Goal: Task Accomplishment & Management: Use online tool/utility

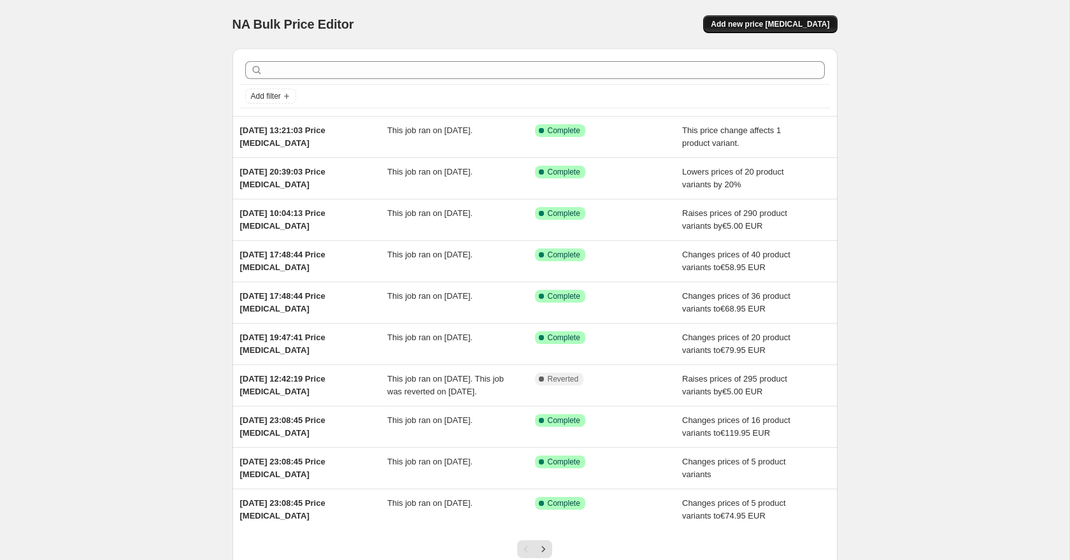
click at [755, 29] on span "Add new price [MEDICAL_DATA]" at bounding box center [770, 24] width 118 height 10
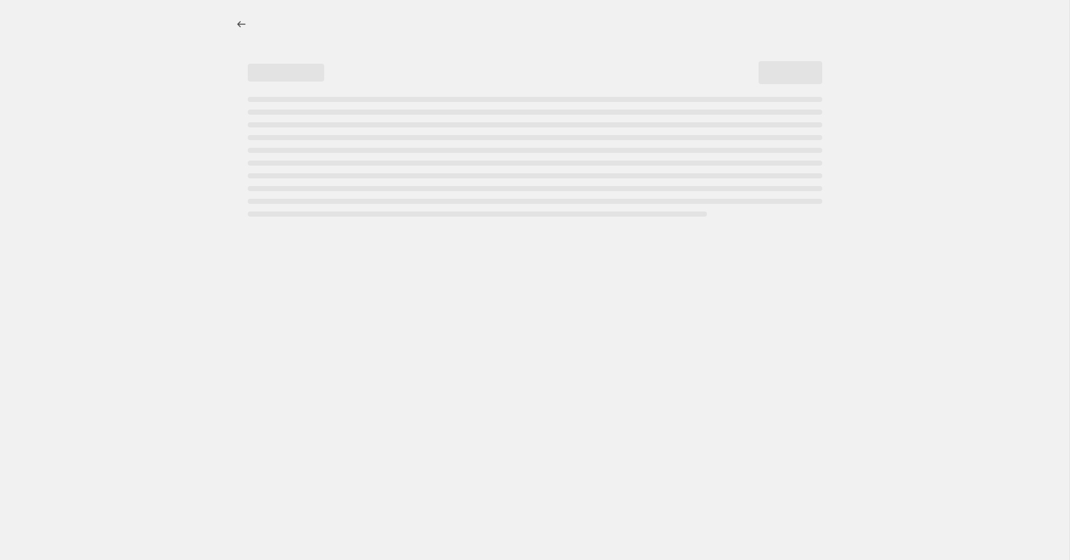
select select "percentage"
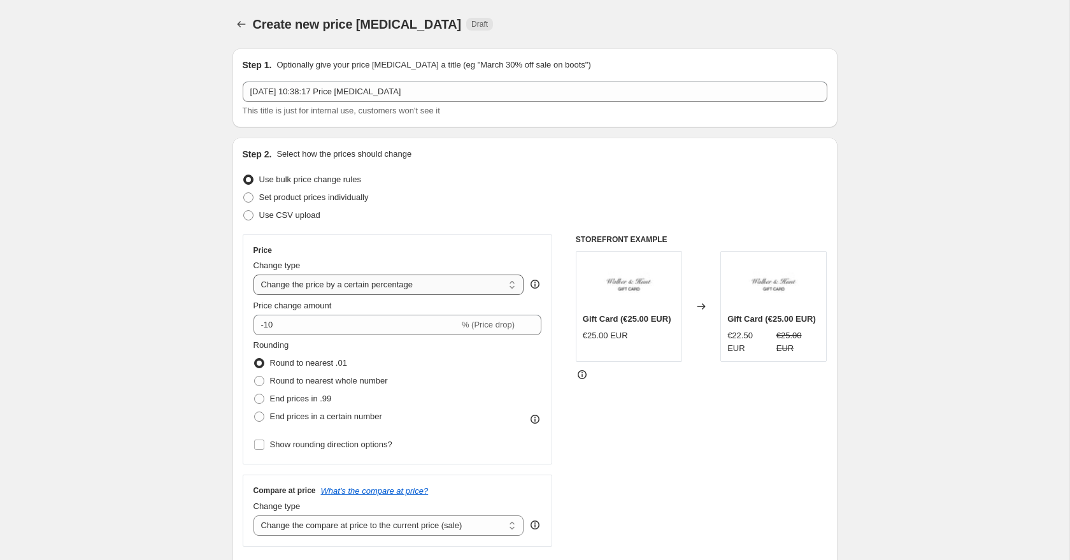
click at [327, 281] on select "Change the price to a certain amount Change the price by a certain amount Chang…" at bounding box center [388, 284] width 271 height 20
click at [253, 274] on select "Change the price to a certain amount Change the price by a certain amount Chang…" at bounding box center [388, 284] width 271 height 20
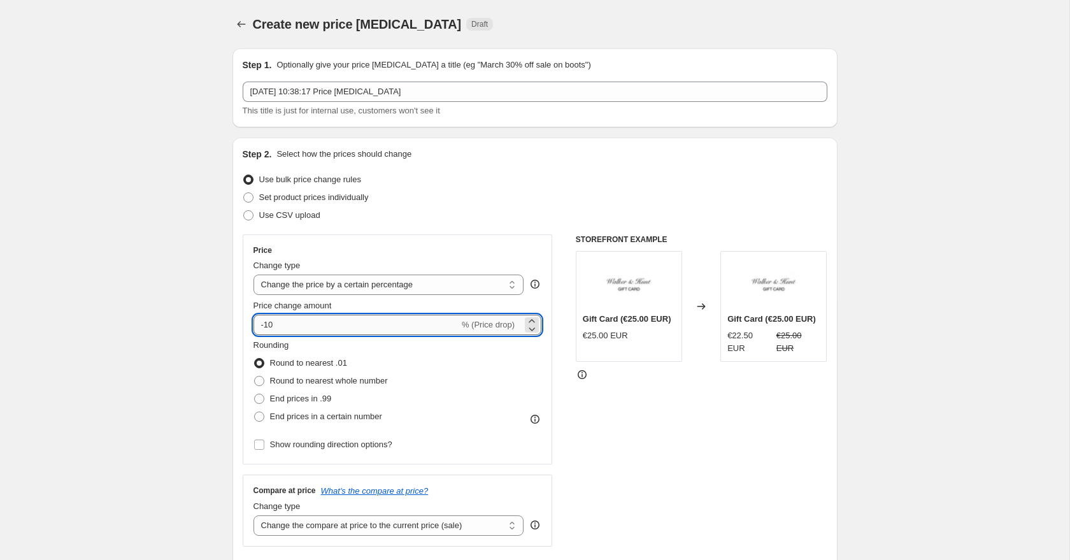
click at [346, 319] on input "-10" at bounding box center [356, 325] width 206 height 20
click at [315, 324] on input "-10" at bounding box center [356, 325] width 206 height 20
type input "-1"
type input "-30"
click at [232, 301] on div "Step 2. Select how the prices should change Use bulk price change rules Set pro…" at bounding box center [534, 361] width 605 height 447
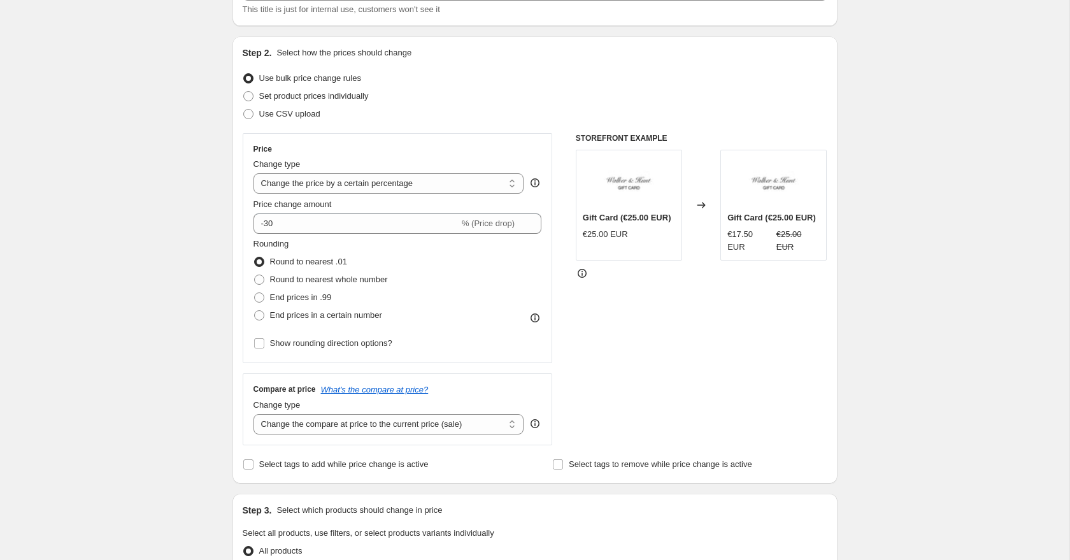
scroll to position [140, 0]
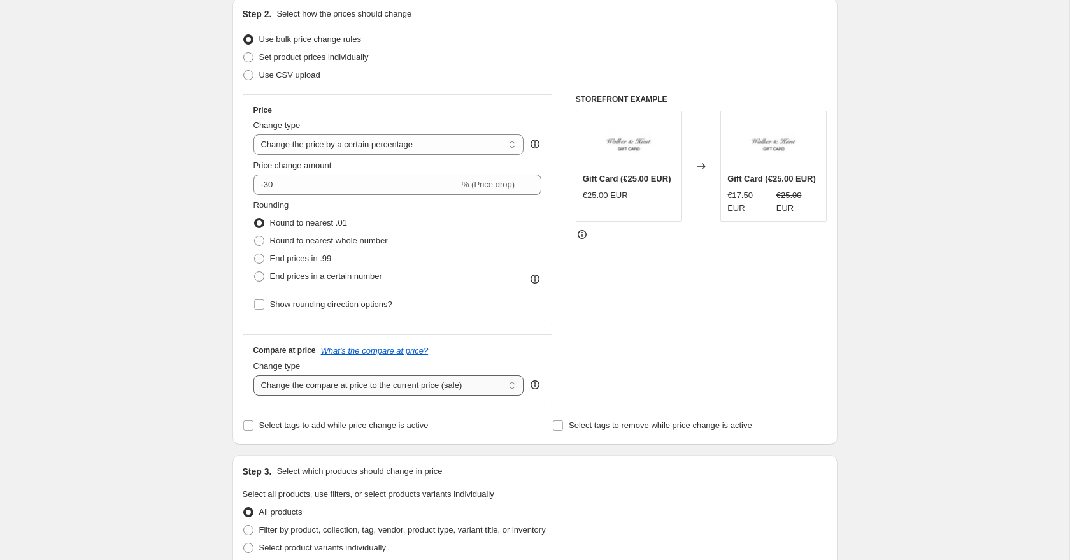
click at [308, 386] on select "Change the compare at price to the current price (sale) Change the compare at p…" at bounding box center [388, 385] width 271 height 20
click at [253, 375] on select "Change the compare at price to the current price (sale) Change the compare at p…" at bounding box center [388, 385] width 271 height 20
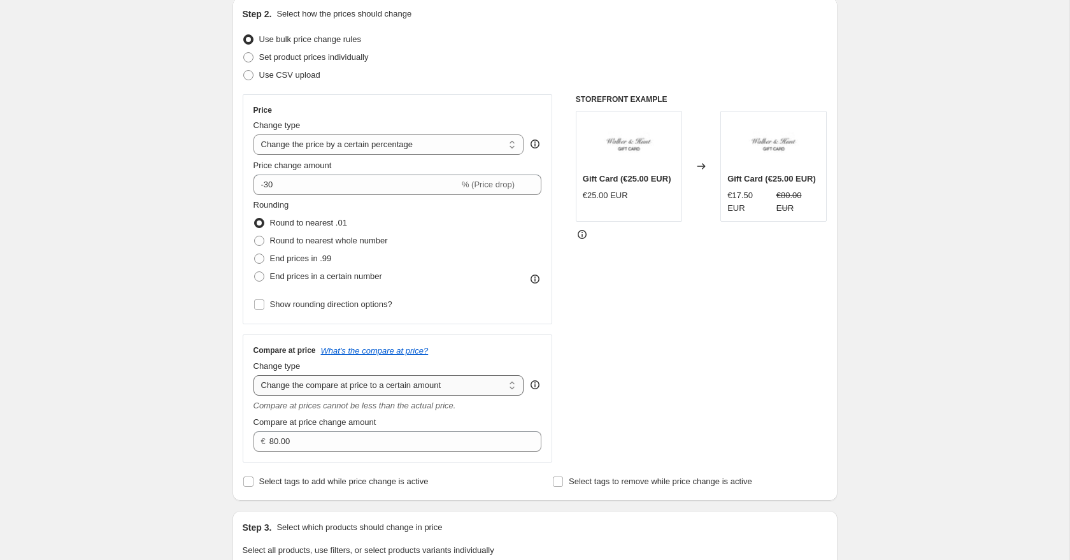
click at [301, 381] on select "Change the compare at price to the current price (sale) Change the compare at p…" at bounding box center [388, 385] width 271 height 20
select select "no_change"
click at [253, 375] on select "Change the compare at price to the current price (sale) Change the compare at p…" at bounding box center [388, 385] width 271 height 20
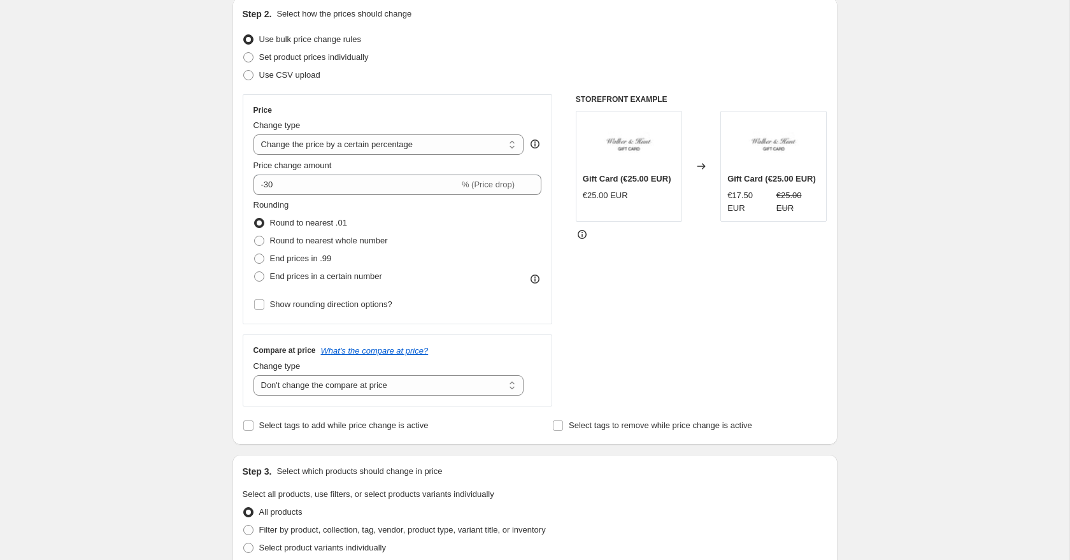
click at [169, 390] on div "Create new price [MEDICAL_DATA]. This page is ready Create new price [MEDICAL_D…" at bounding box center [534, 532] width 1069 height 1344
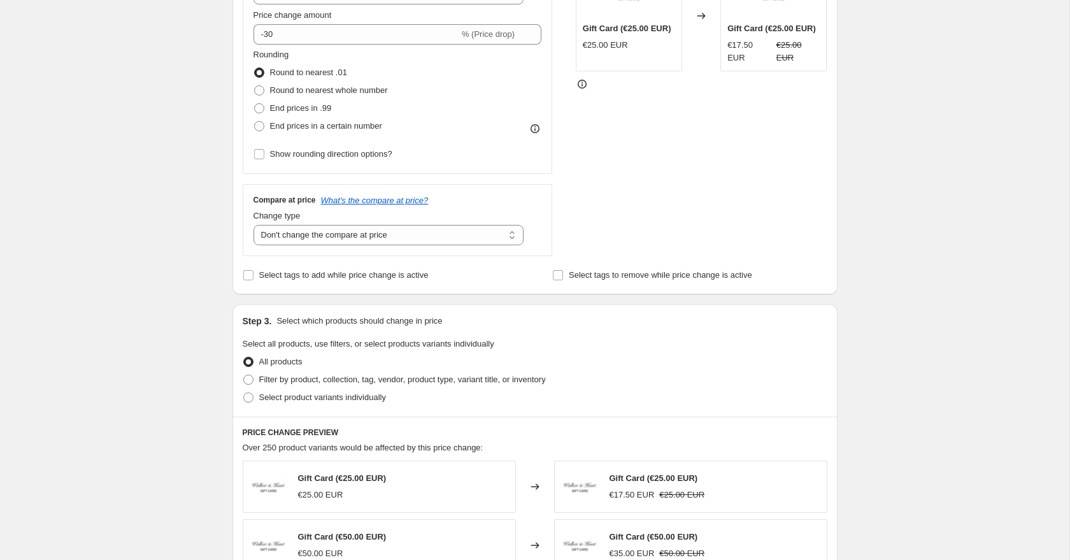
scroll to position [313, 0]
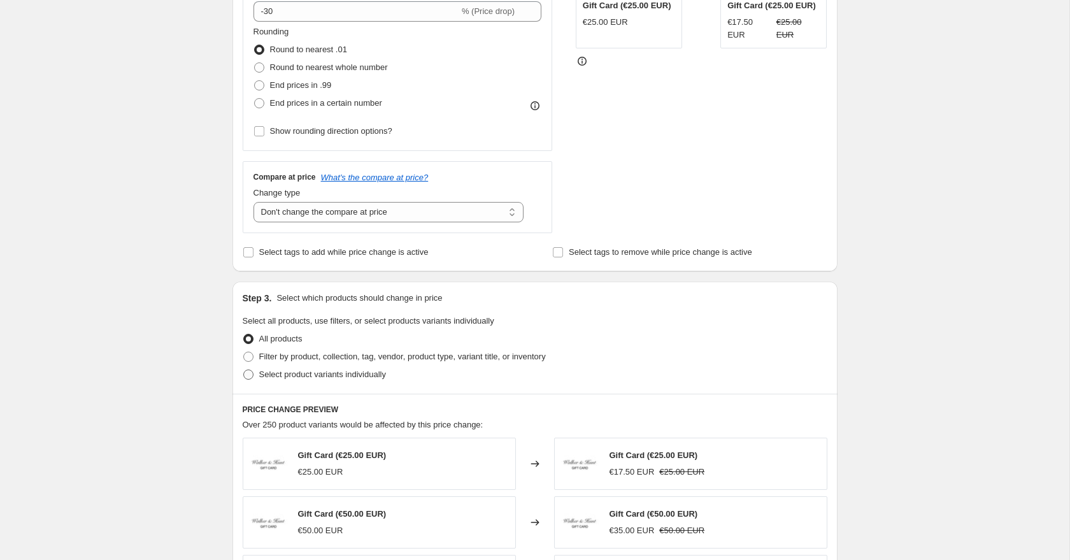
click at [250, 374] on span at bounding box center [248, 374] width 10 height 10
click at [244, 370] on input "Select product variants individually" at bounding box center [243, 369] width 1 height 1
radio input "true"
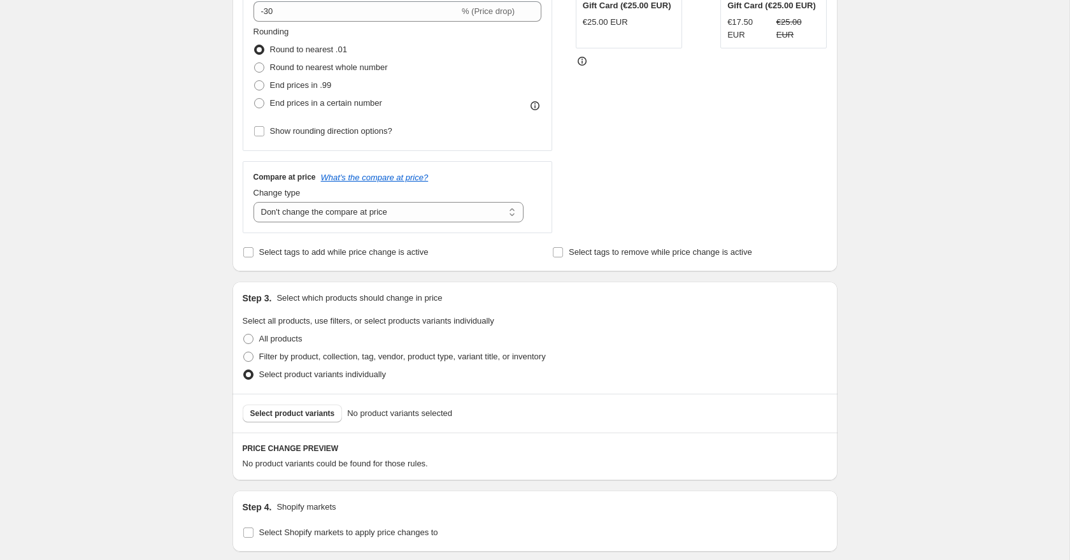
click at [303, 413] on span "Select product variants" at bounding box center [292, 413] width 85 height 10
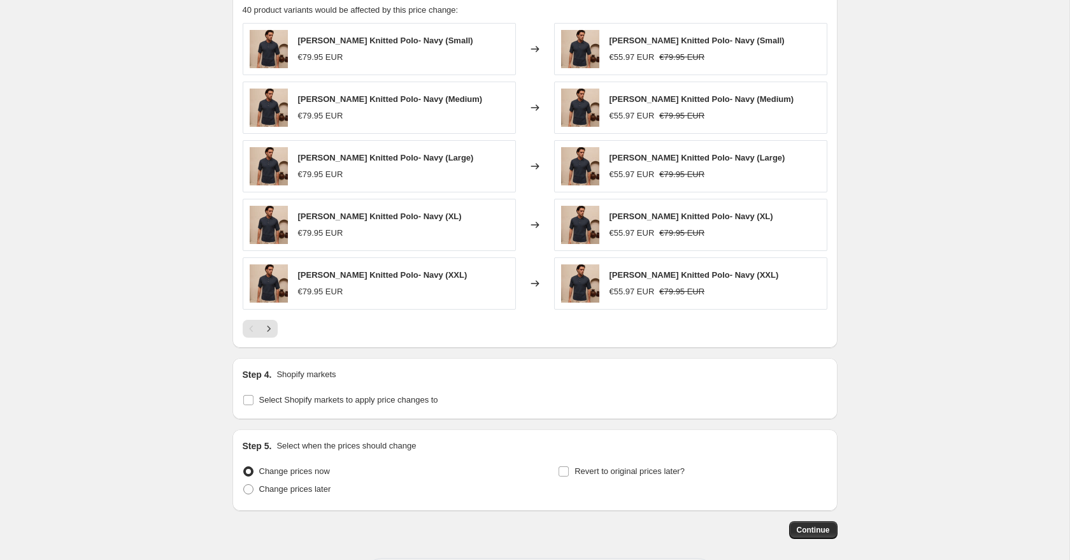
scroll to position [823, 0]
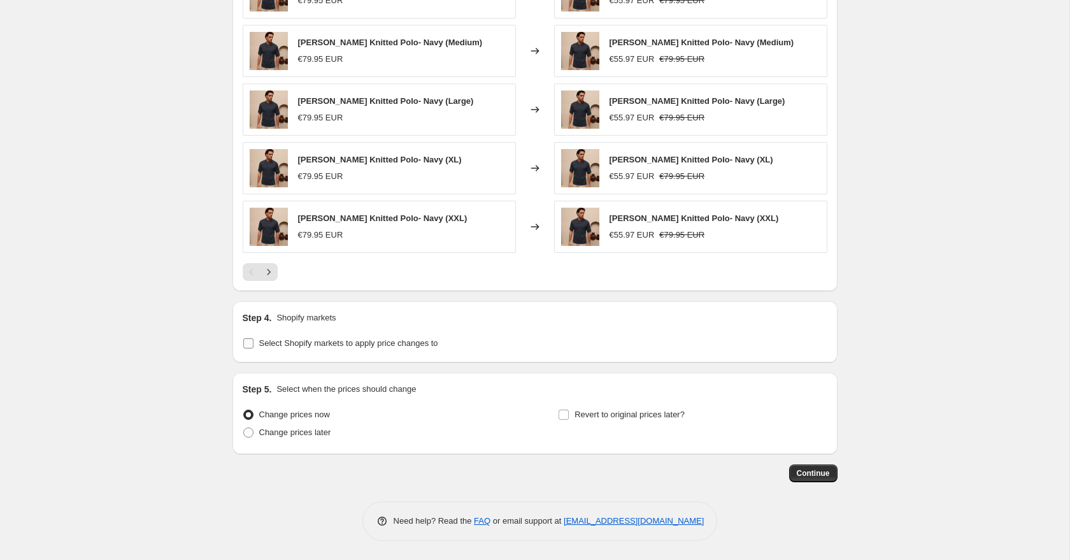
click at [246, 342] on input "Select Shopify markets to apply price changes to" at bounding box center [248, 343] width 10 height 10
checkbox input "true"
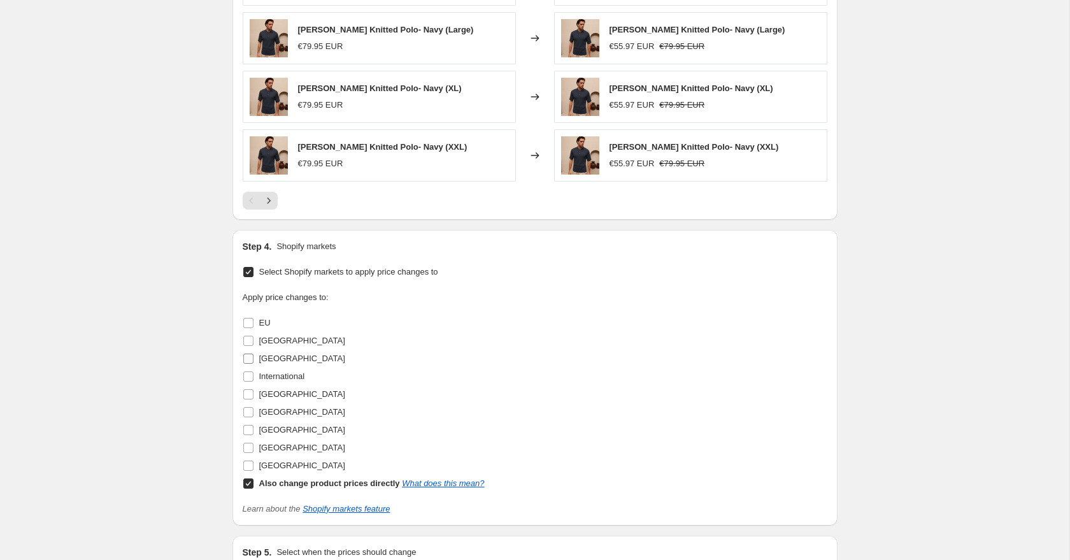
scroll to position [908, 0]
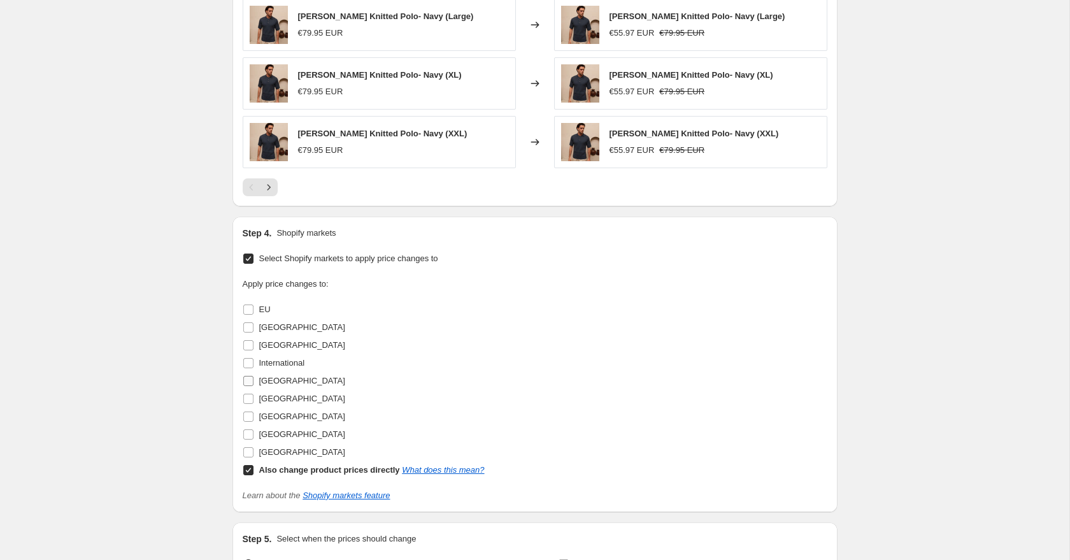
click at [246, 381] on input "[GEOGRAPHIC_DATA]" at bounding box center [248, 381] width 10 height 10
checkbox input "true"
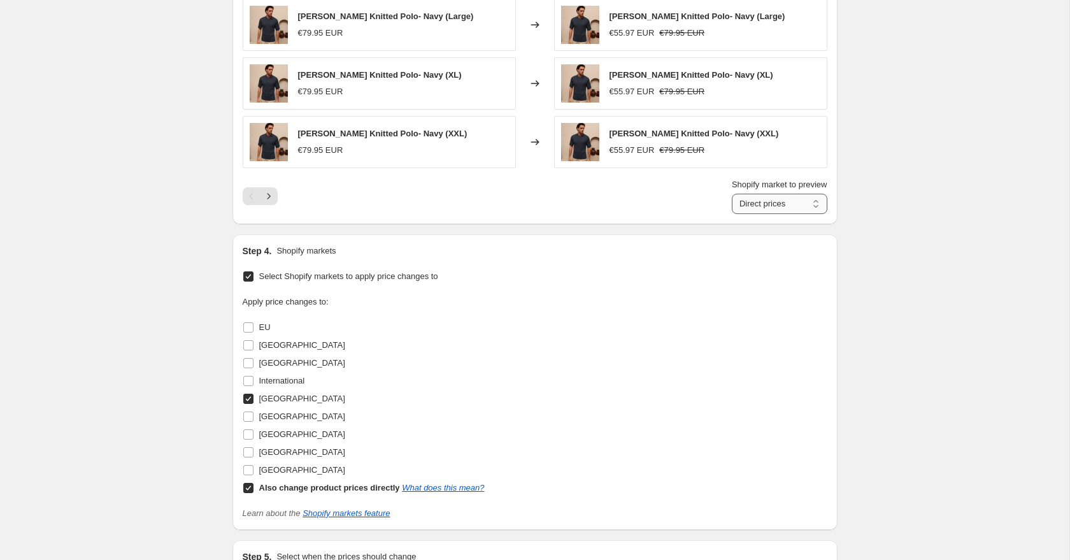
click at [763, 209] on select "Direct prices [GEOGRAPHIC_DATA]" at bounding box center [779, 204] width 95 height 20
select select "20611170"
click at [732, 194] on select "Direct prices [GEOGRAPHIC_DATA]" at bounding box center [779, 204] width 95 height 20
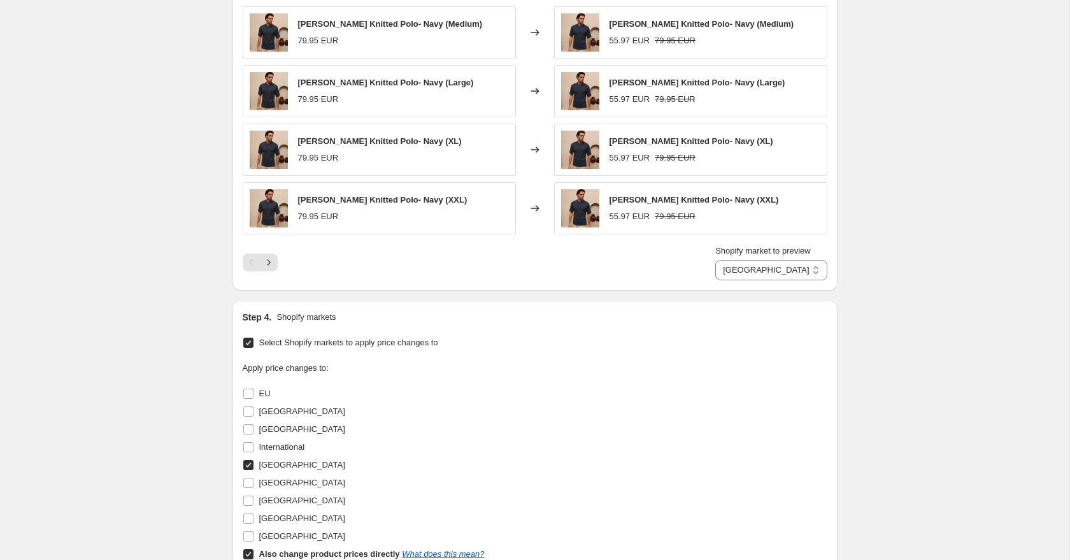
scroll to position [869, 0]
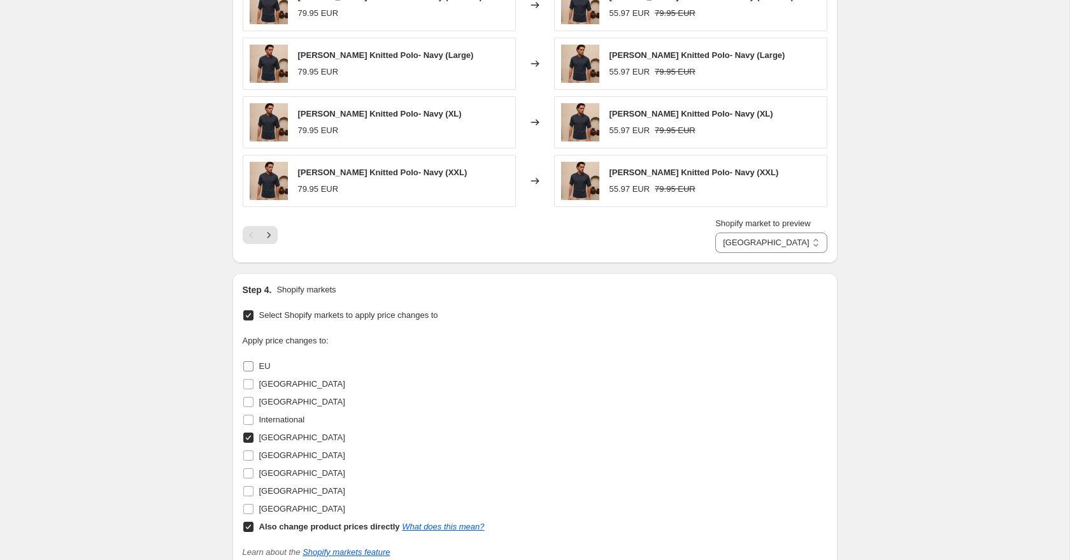
click at [249, 367] on input "EU" at bounding box center [248, 366] width 10 height 10
checkbox input "true"
click at [263, 235] on icon "Next" at bounding box center [268, 235] width 13 height 13
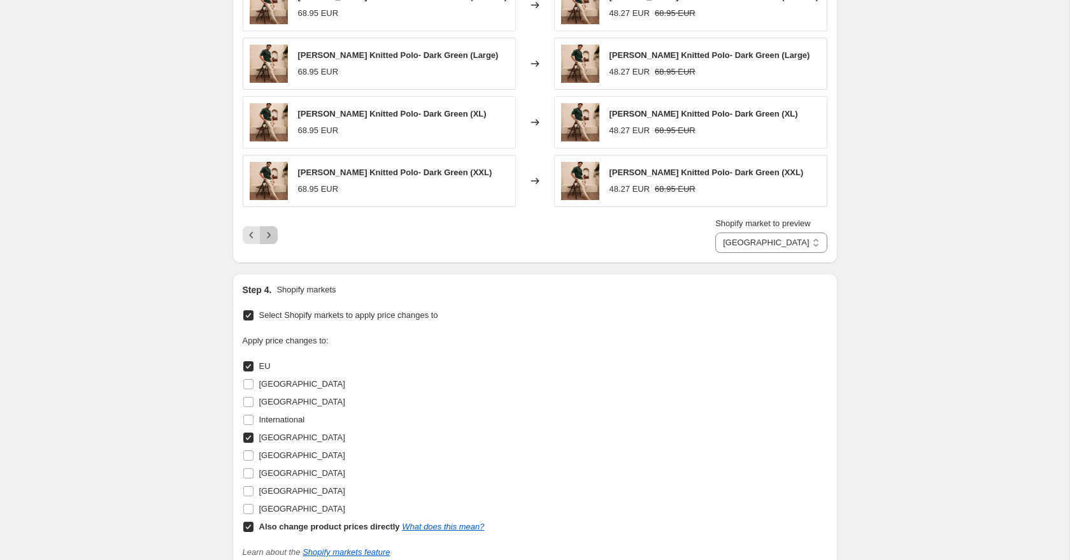
click at [268, 237] on icon "Next" at bounding box center [268, 235] width 13 height 13
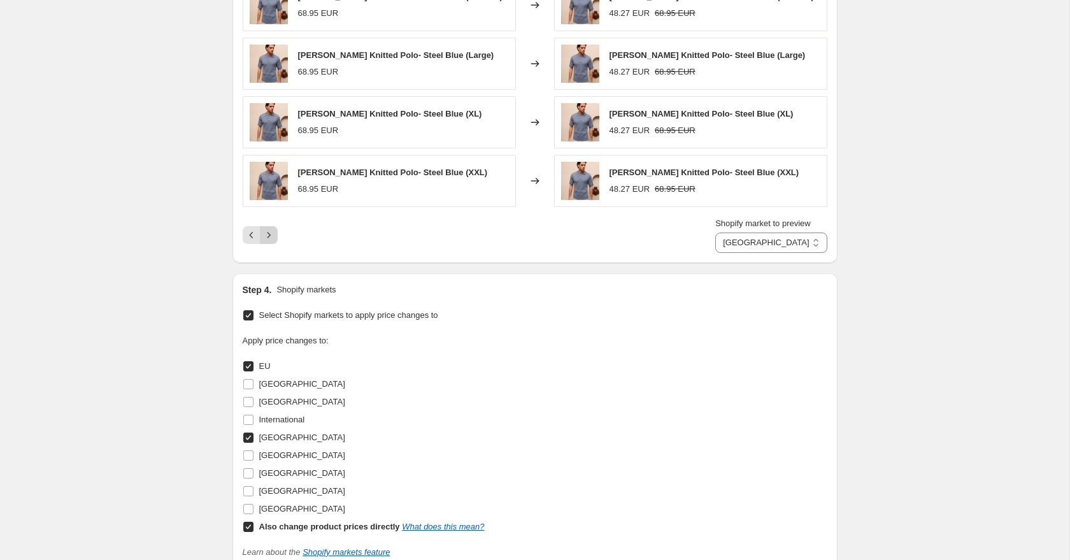
click at [268, 237] on icon "Next" at bounding box center [268, 235] width 13 height 13
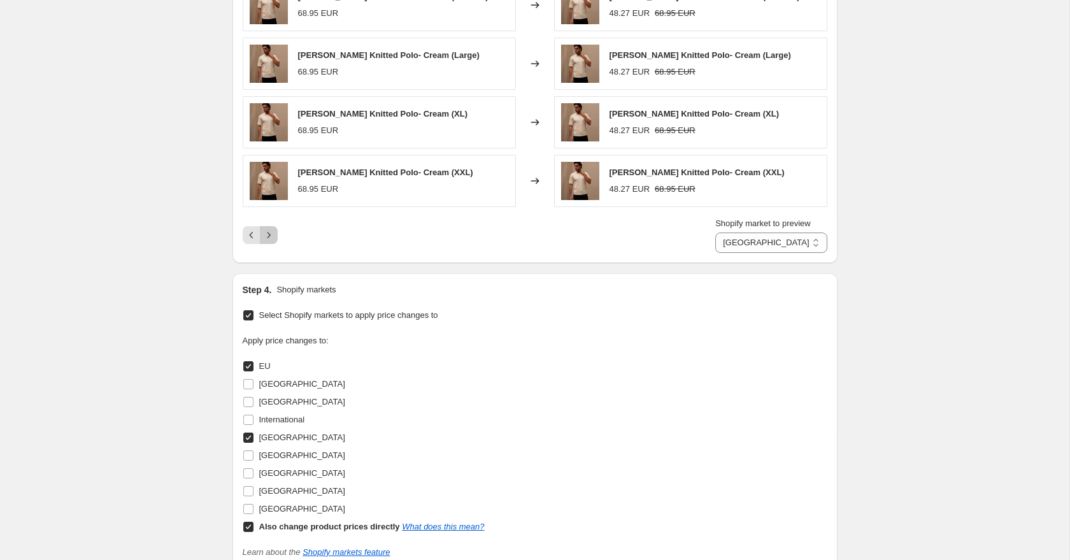
click at [268, 237] on icon "Next" at bounding box center [268, 235] width 13 height 13
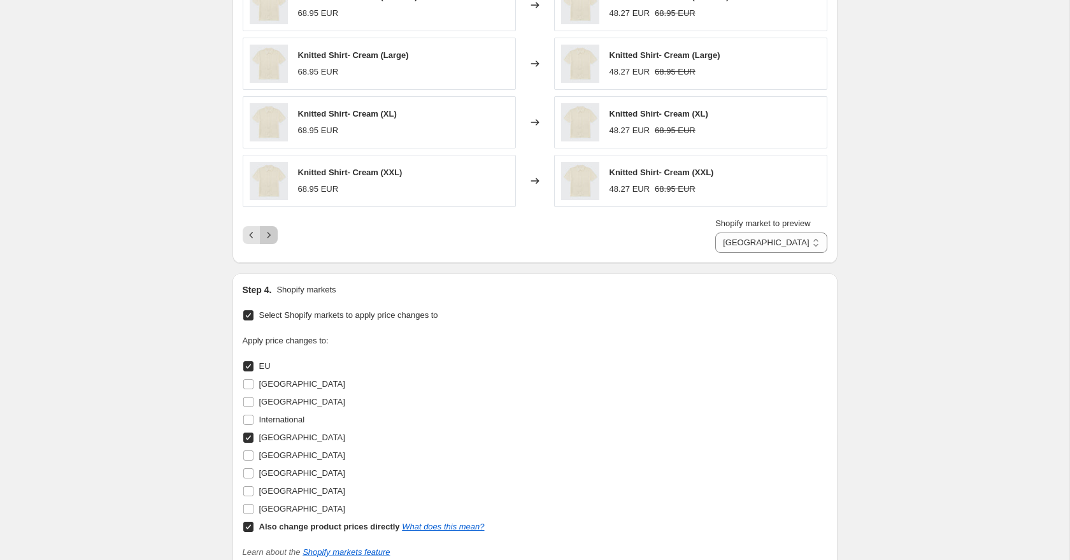
click at [268, 237] on icon "Next" at bounding box center [268, 235] width 13 height 13
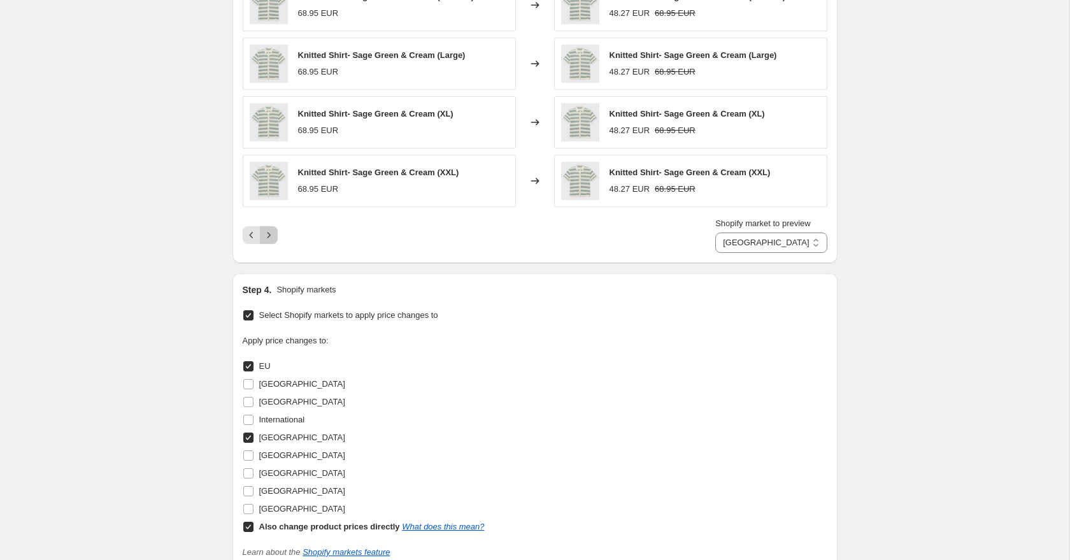
click at [268, 237] on icon "Next" at bounding box center [268, 235] width 13 height 13
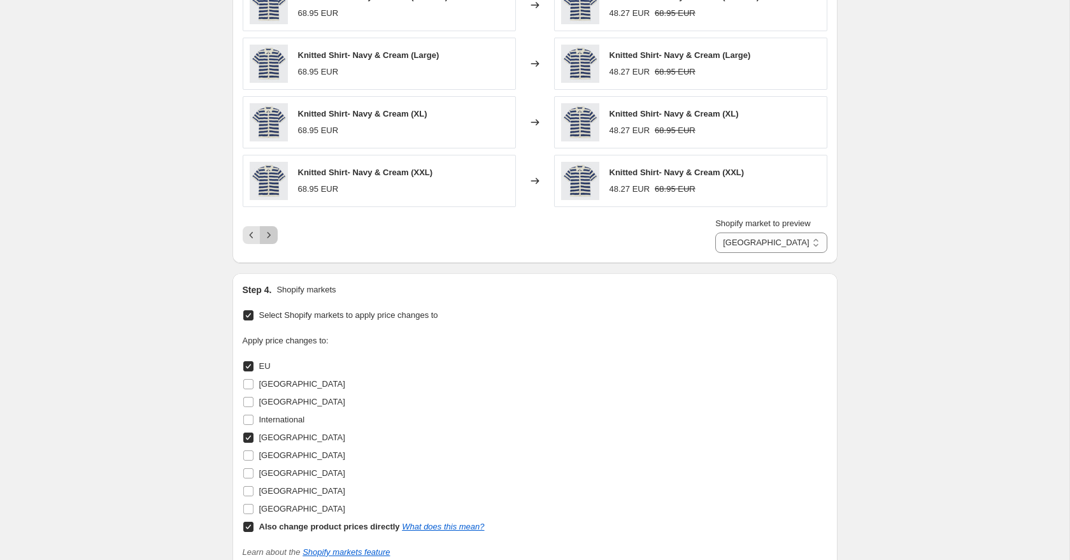
click at [268, 237] on icon "Next" at bounding box center [268, 235] width 13 height 13
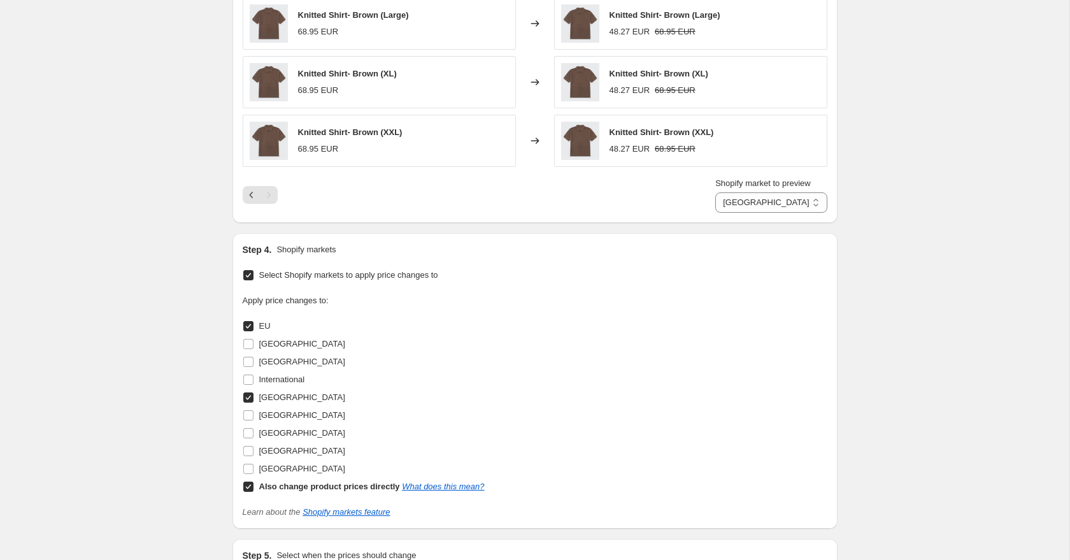
scroll to position [907, 0]
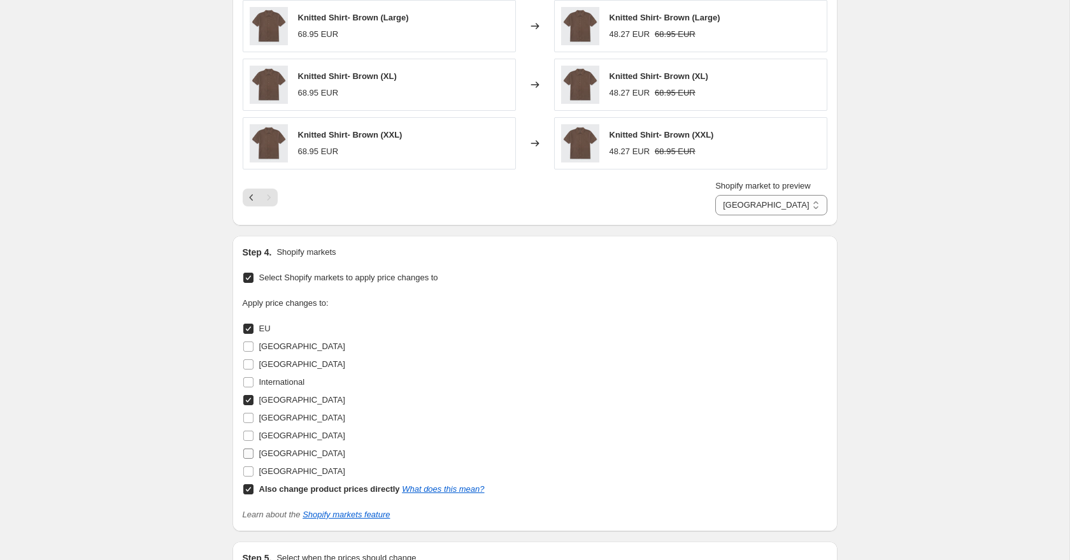
click at [252, 455] on input "[GEOGRAPHIC_DATA]" at bounding box center [248, 453] width 10 height 10
checkbox input "true"
click at [730, 208] on select "Direct prices [GEOGRAPHIC_DATA] [GEOGRAPHIC_DATA] [GEOGRAPHIC_DATA]" at bounding box center [770, 205] width 111 height 20
select select "20676706"
click at [725, 195] on select "Direct prices [GEOGRAPHIC_DATA] [GEOGRAPHIC_DATA] [GEOGRAPHIC_DATA]" at bounding box center [770, 205] width 111 height 20
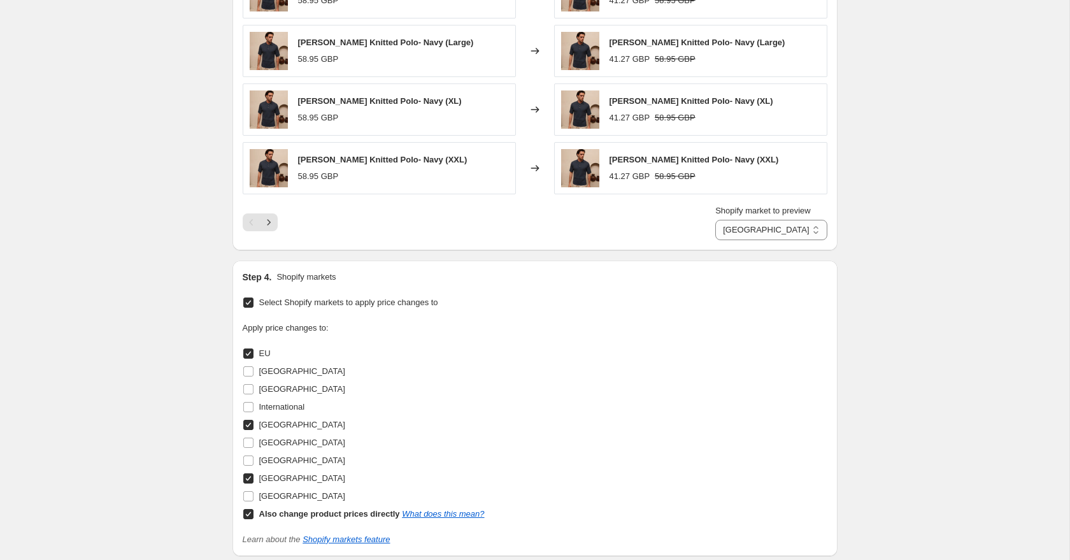
scroll to position [882, 0]
click at [249, 355] on input "EU" at bounding box center [248, 353] width 10 height 10
checkbox input "false"
click at [250, 420] on input "[GEOGRAPHIC_DATA]" at bounding box center [248, 424] width 10 height 10
checkbox input "false"
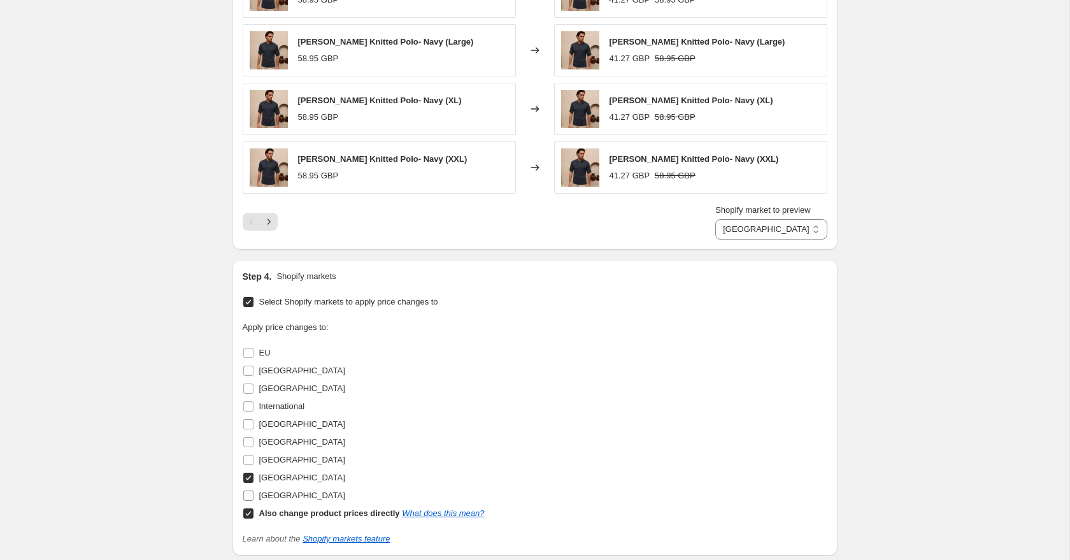
click at [249, 497] on input "[GEOGRAPHIC_DATA]" at bounding box center [248, 495] width 10 height 10
checkbox input "true"
click at [780, 226] on select "Direct prices [GEOGRAPHIC_DATA] [GEOGRAPHIC_DATA]" at bounding box center [770, 229] width 111 height 20
click at [273, 221] on icon "Next" at bounding box center [268, 221] width 13 height 13
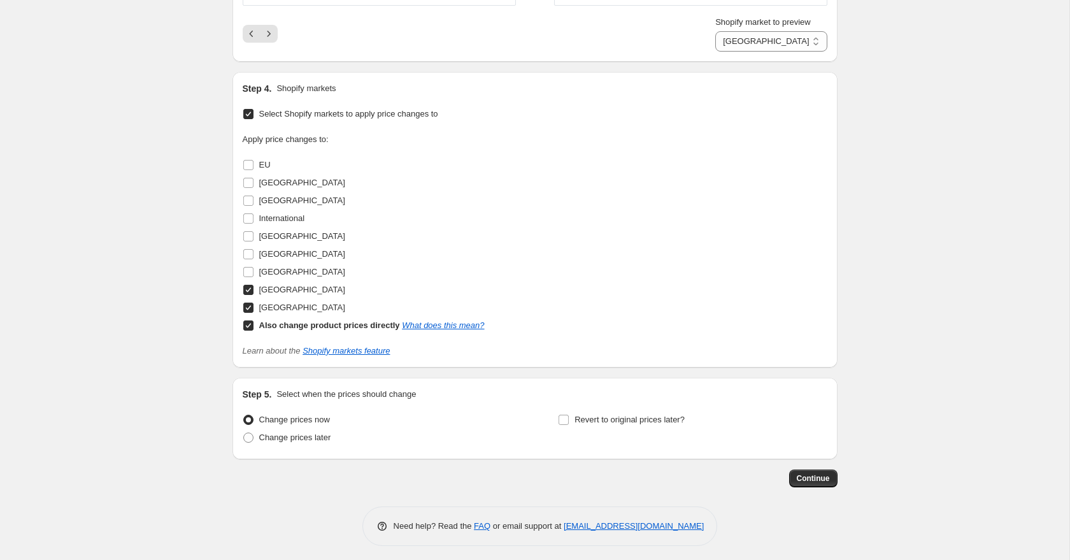
scroll to position [1075, 0]
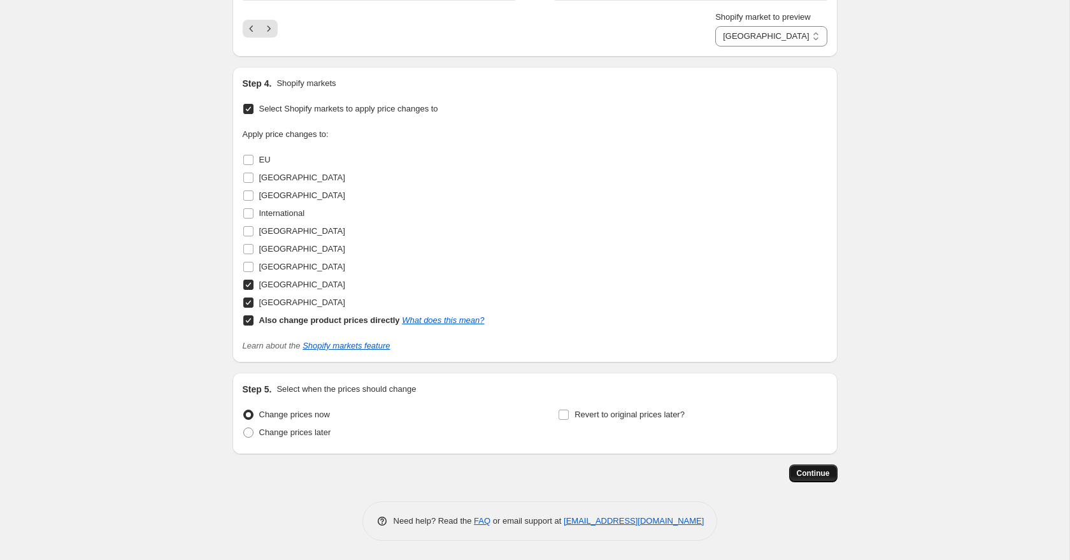
click at [816, 471] on span "Continue" at bounding box center [812, 473] width 33 height 10
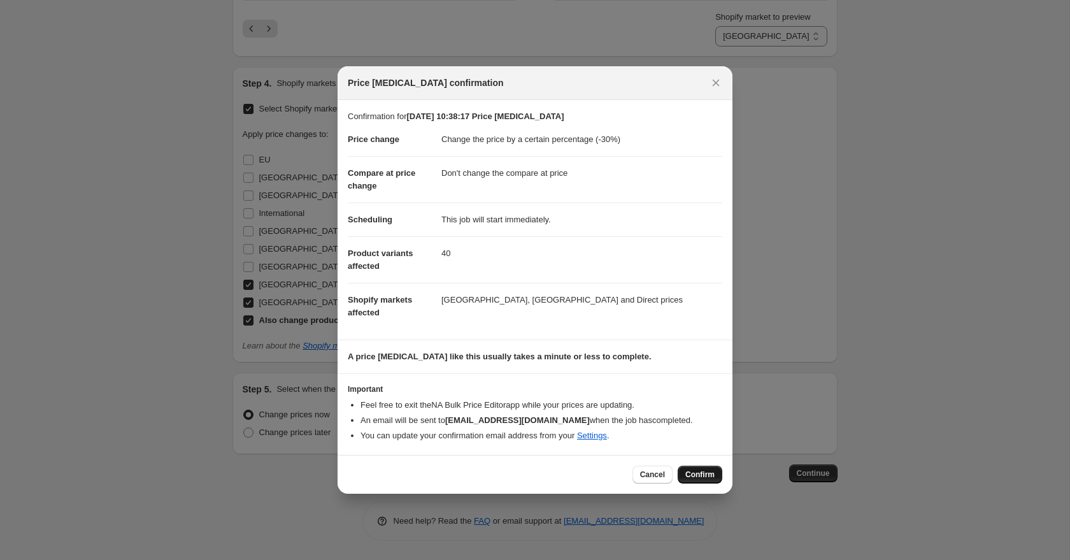
click at [700, 474] on button "Confirm" at bounding box center [699, 474] width 45 height 18
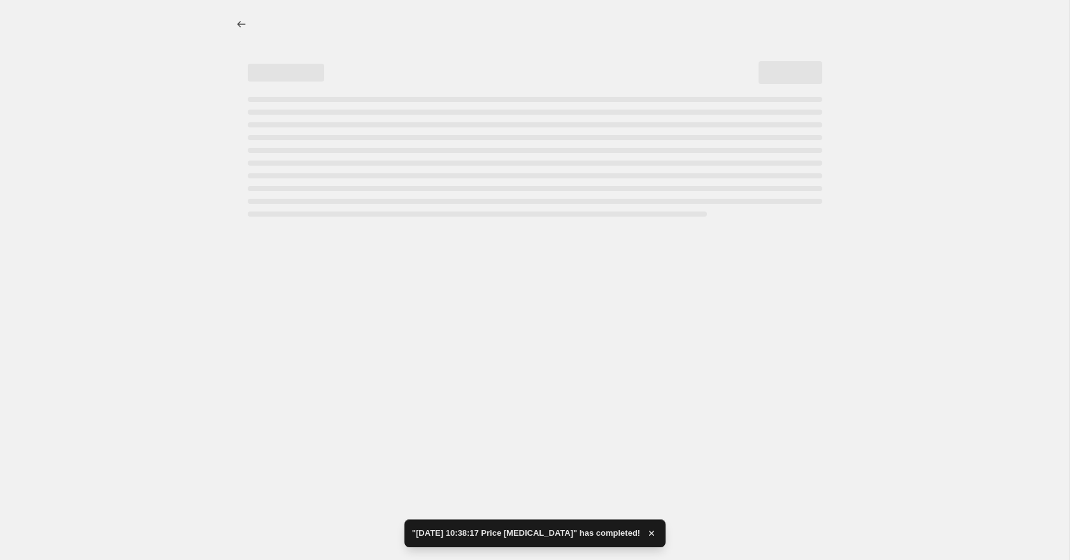
select select "percentage"
select select "no_change"
select select "20676706"
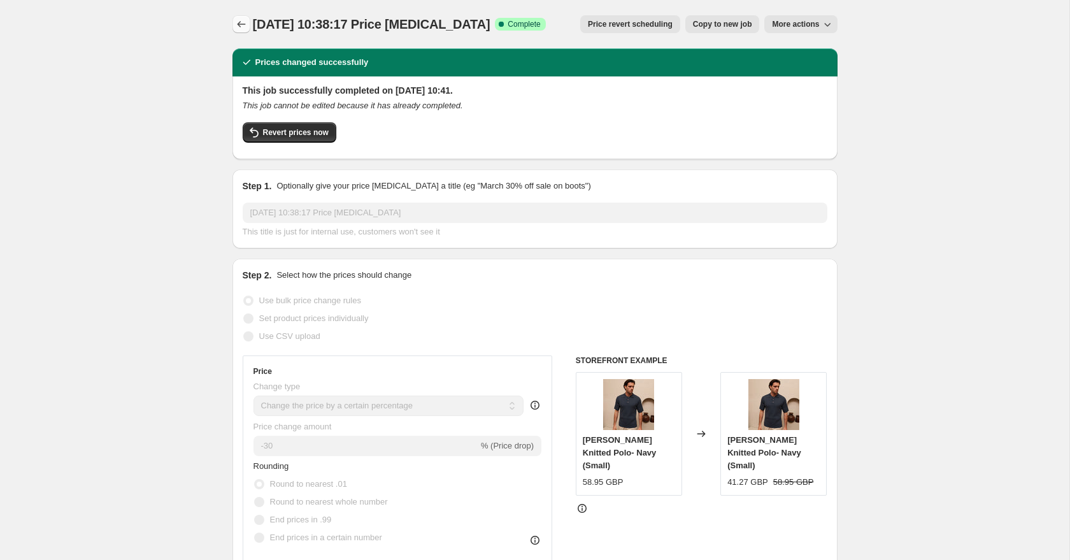
click at [244, 25] on icon "Price change jobs" at bounding box center [241, 24] width 13 height 13
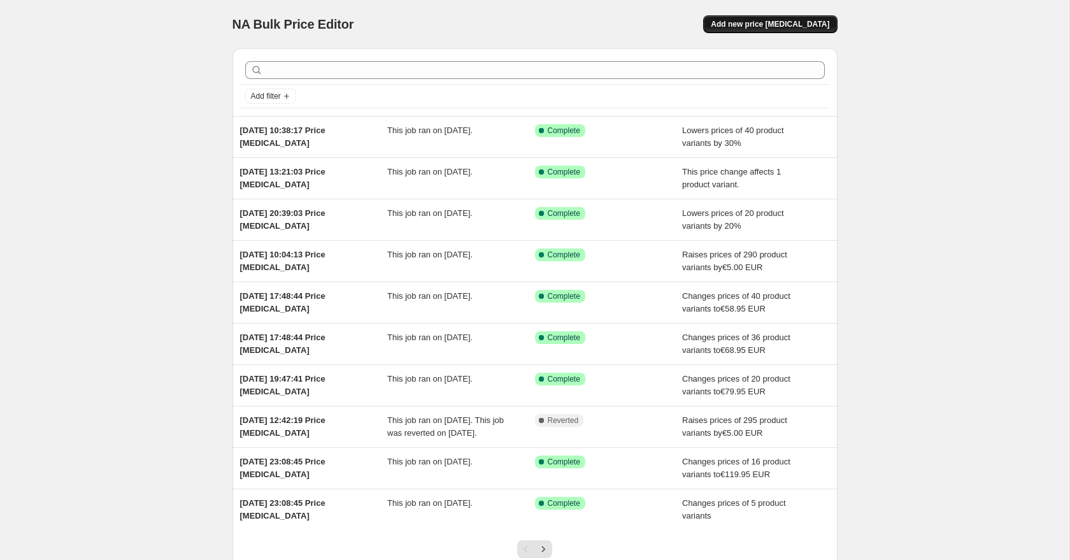
click at [756, 27] on span "Add new price [MEDICAL_DATA]" at bounding box center [770, 24] width 118 height 10
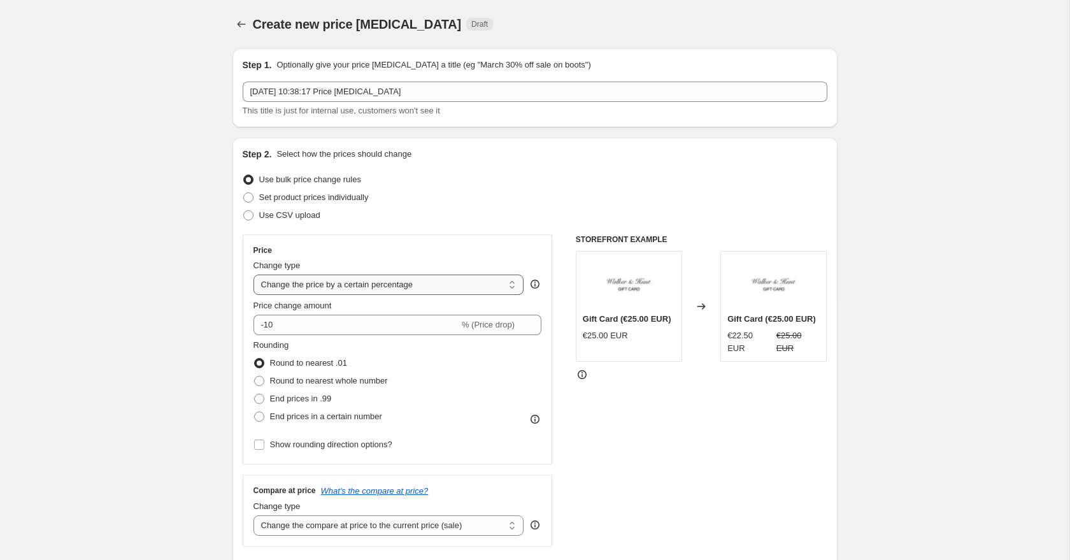
click at [371, 282] on select "Change the price to a certain amount Change the price by a certain amount Chang…" at bounding box center [388, 284] width 271 height 20
select select "to"
click at [253, 274] on select "Change the price to a certain amount Change the price by a certain amount Chang…" at bounding box center [388, 284] width 271 height 20
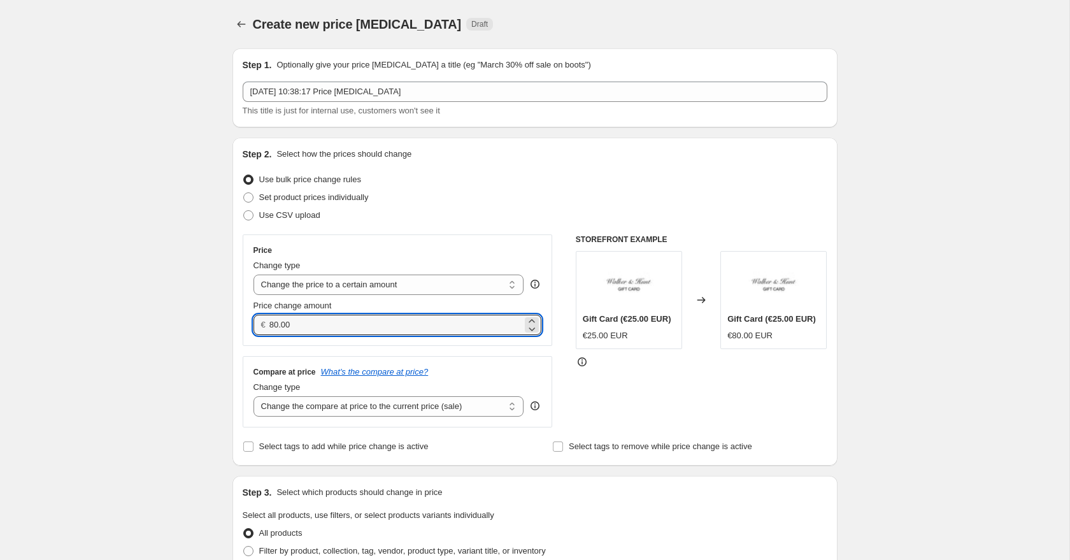
drag, startPoint x: 297, startPoint y: 326, endPoint x: 264, endPoint y: 326, distance: 33.1
click at [265, 326] on div "€ 80.00" at bounding box center [397, 325] width 288 height 20
type input "74.95"
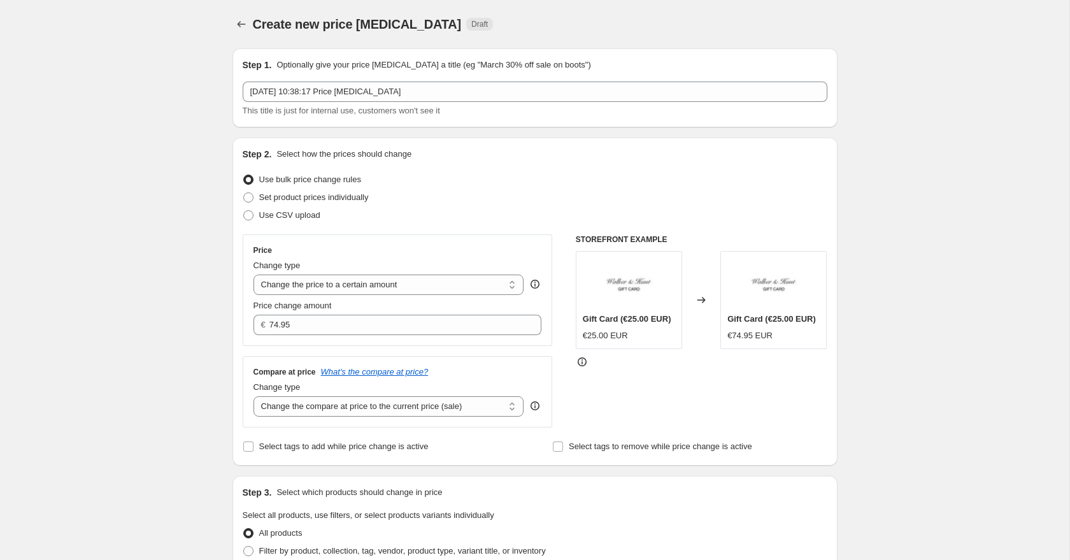
click at [271, 404] on select "Change the compare at price to the current price (sale) Change the compare at p…" at bounding box center [388, 406] width 271 height 20
select select "to"
click at [253, 396] on select "Change the compare at price to the current price (sale) Change the compare at p…" at bounding box center [388, 406] width 271 height 20
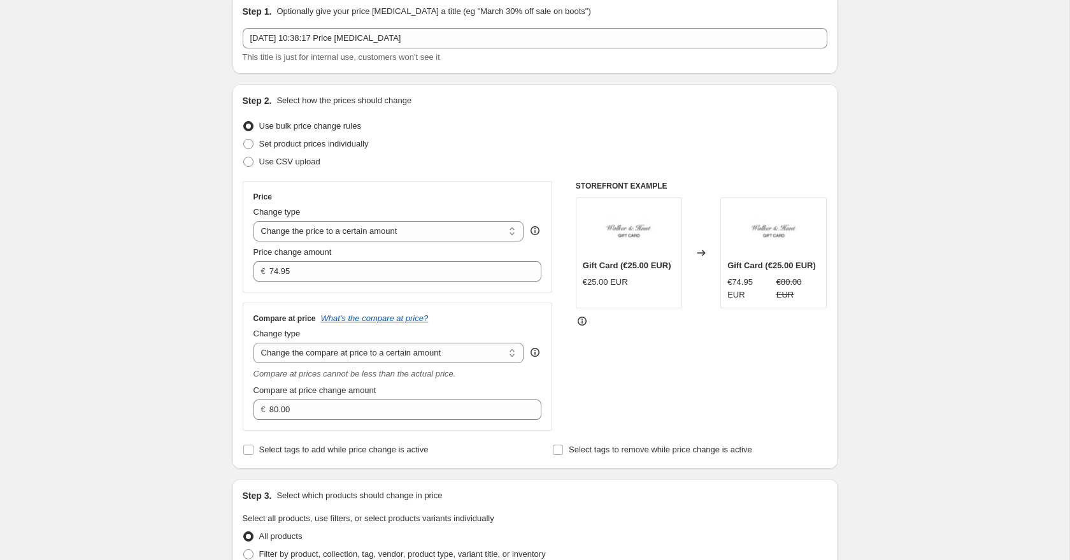
scroll to position [83, 0]
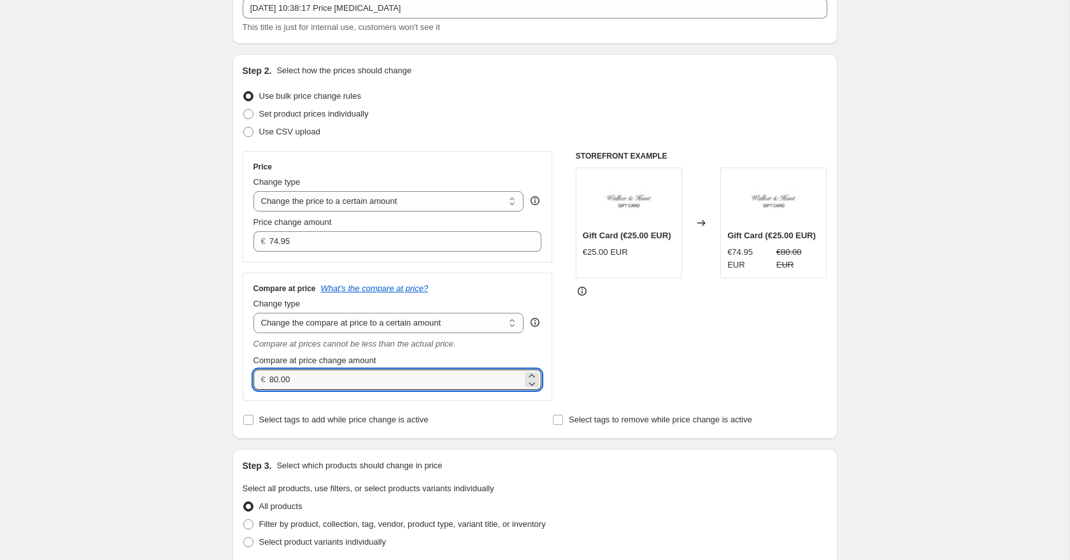
drag, startPoint x: 306, startPoint y: 377, endPoint x: 262, endPoint y: 377, distance: 44.6
click at [265, 377] on div "€ 80.00" at bounding box center [397, 379] width 288 height 20
type input "74.95"
click at [190, 323] on div "Create new price [MEDICAL_DATA]. This page is ready Create new price [MEDICAL_D…" at bounding box center [534, 558] width 1069 height 1282
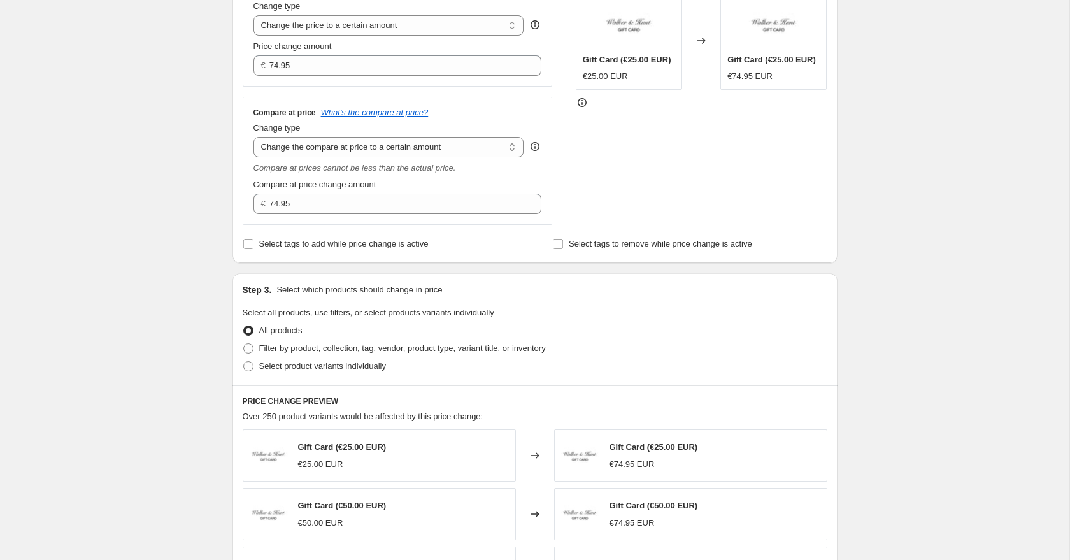
scroll to position [325, 0]
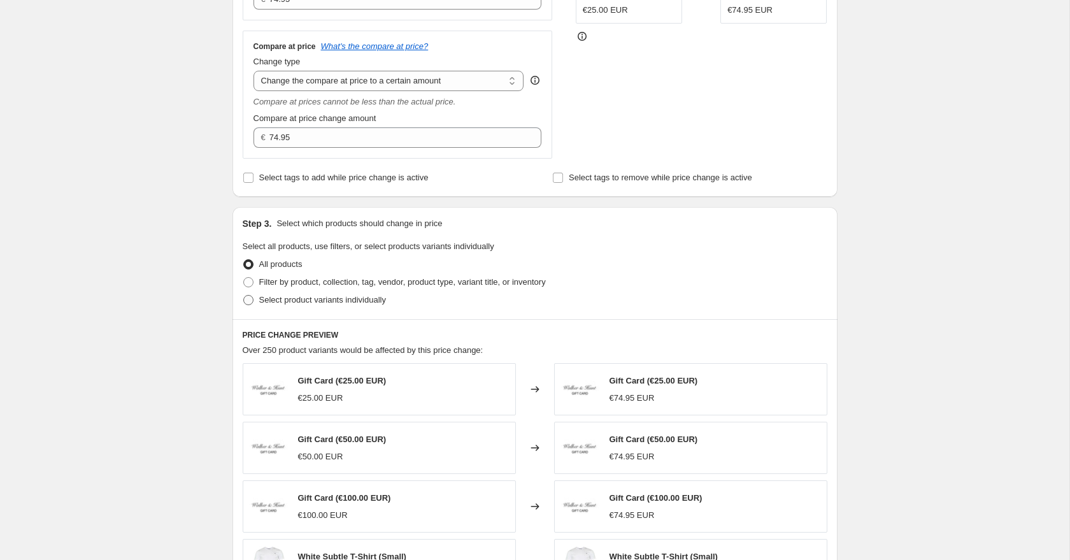
click at [244, 301] on span at bounding box center [248, 300] width 10 height 10
click at [244, 295] on input "Select product variants individually" at bounding box center [243, 295] width 1 height 1
radio input "true"
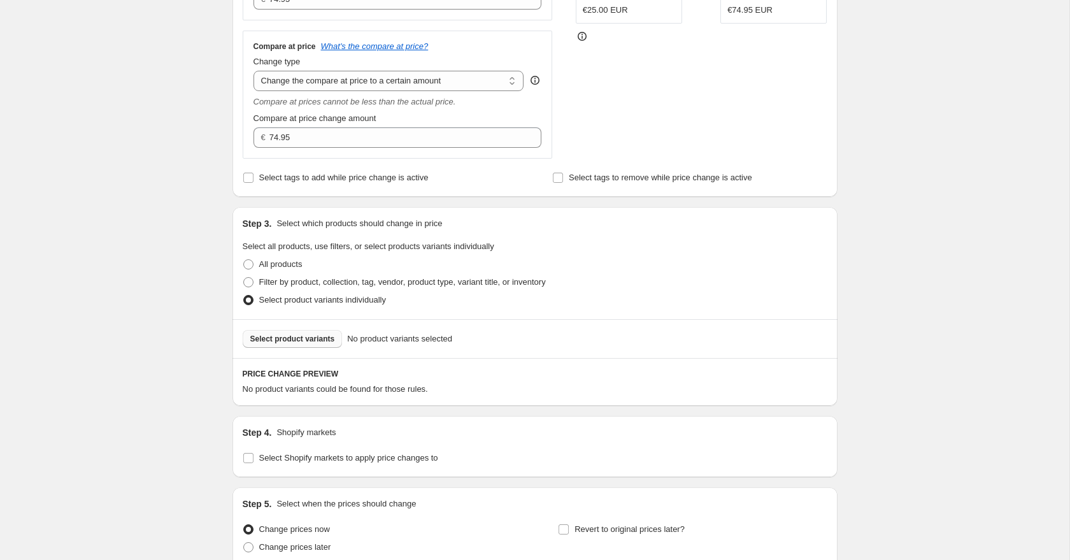
click at [296, 344] on button "Select product variants" at bounding box center [293, 339] width 100 height 18
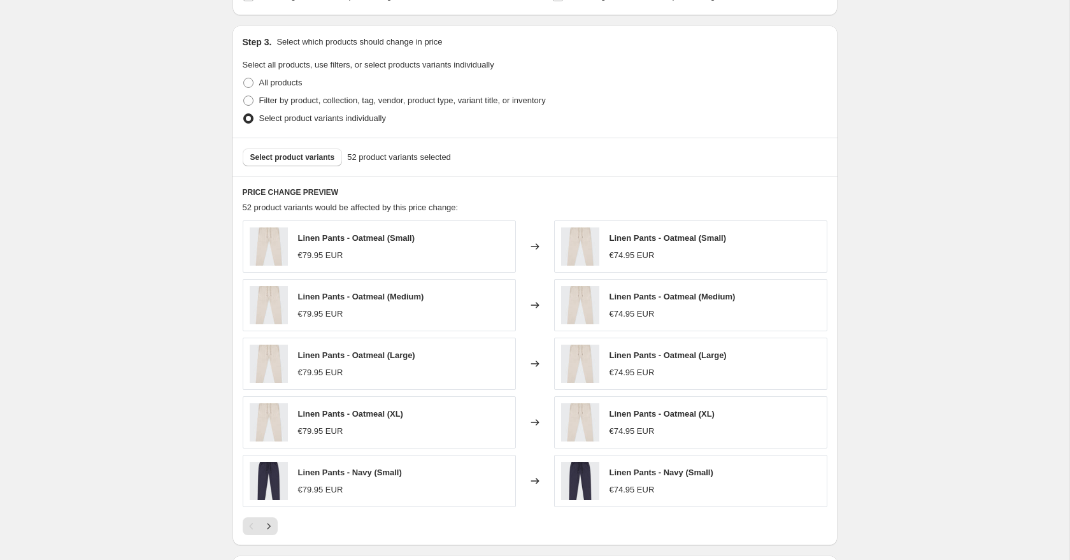
scroll to position [597, 0]
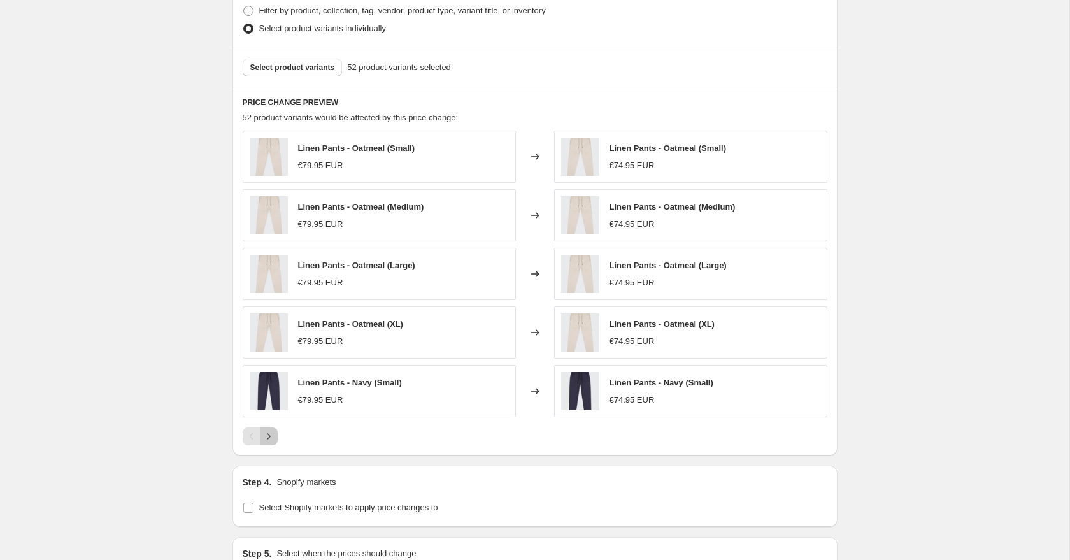
click at [274, 441] on icon "Next" at bounding box center [268, 436] width 13 height 13
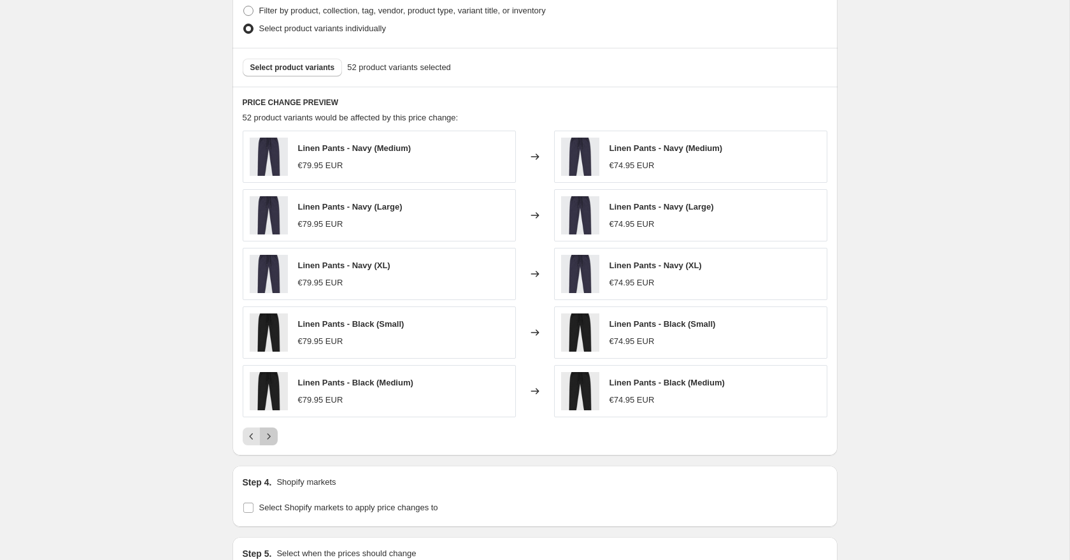
click at [272, 438] on icon "Next" at bounding box center [268, 436] width 13 height 13
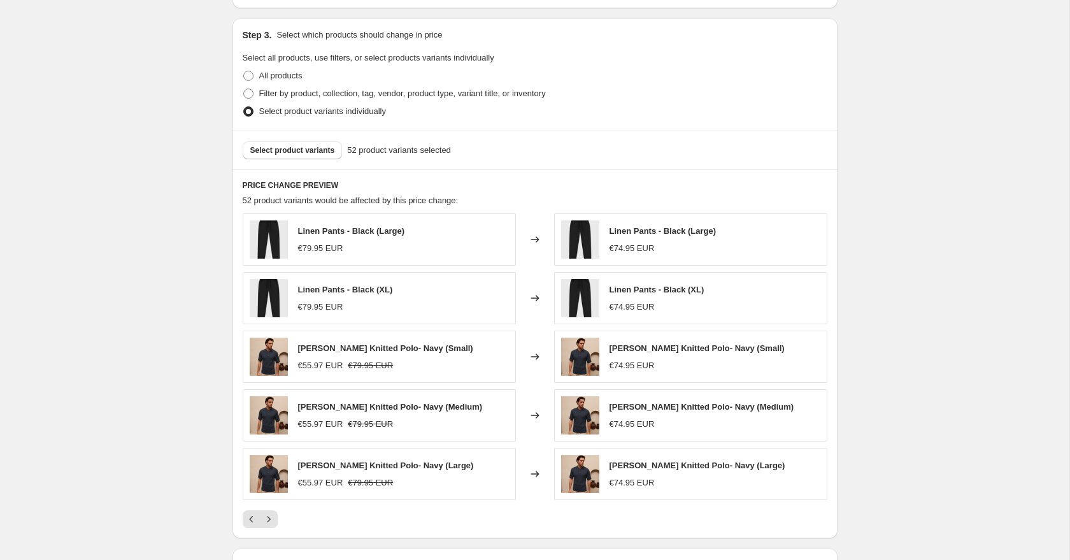
scroll to position [513, 0]
click at [272, 516] on icon "Next" at bounding box center [268, 520] width 13 height 13
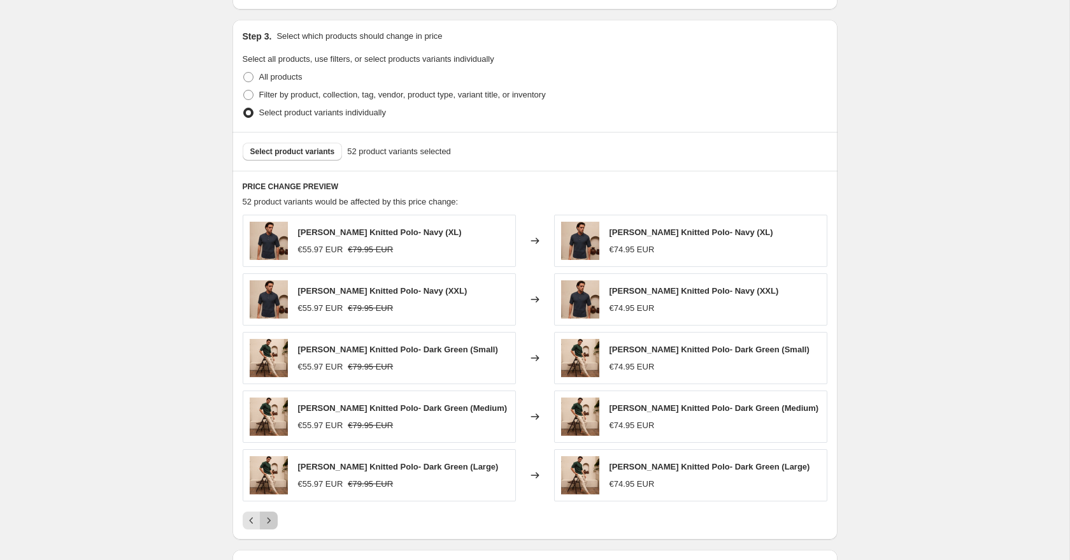
click at [272, 516] on icon "Next" at bounding box center [268, 520] width 13 height 13
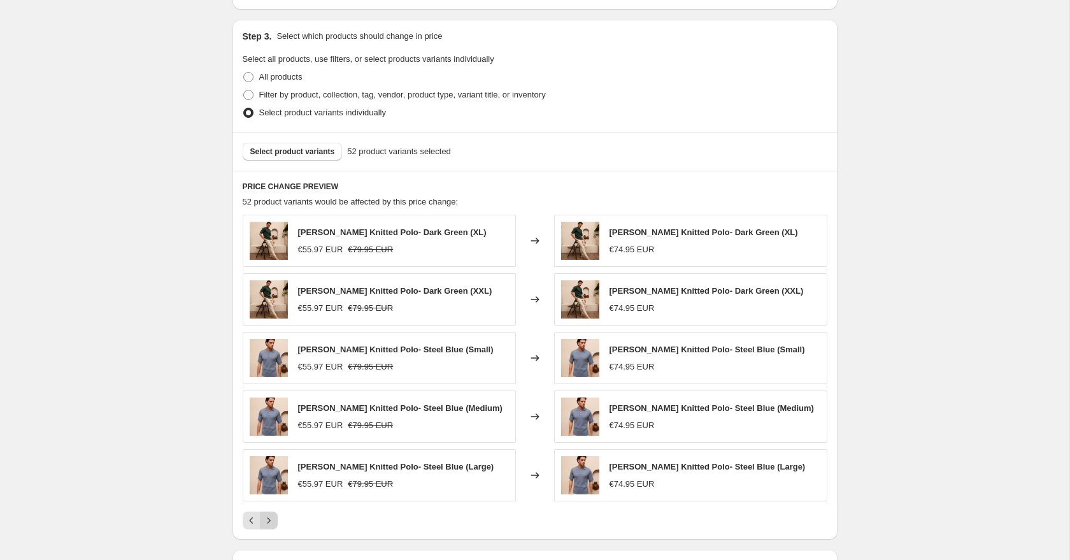
click at [272, 516] on icon "Next" at bounding box center [268, 520] width 13 height 13
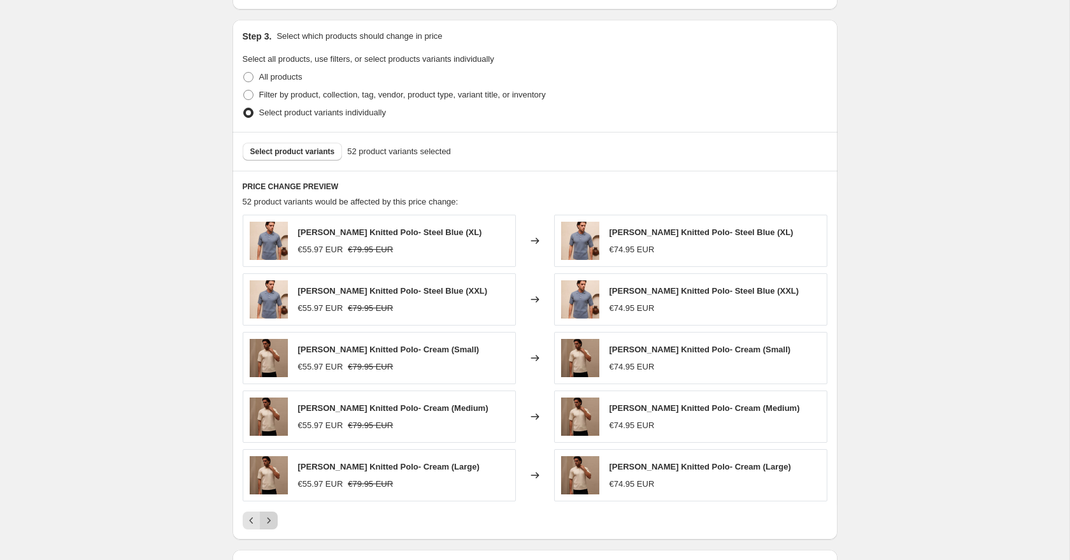
click at [272, 516] on icon "Next" at bounding box center [268, 520] width 13 height 13
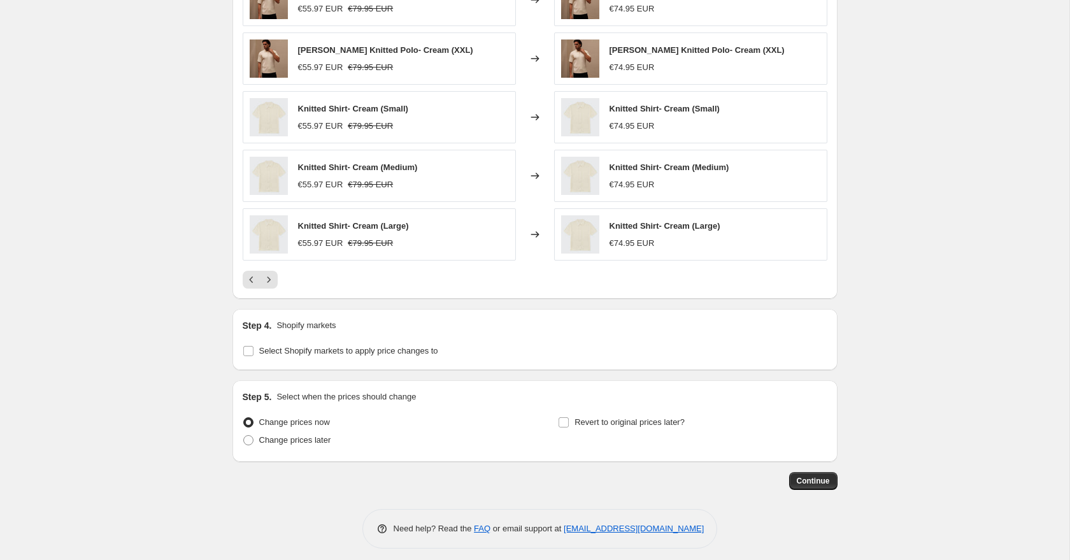
scroll to position [761, 0]
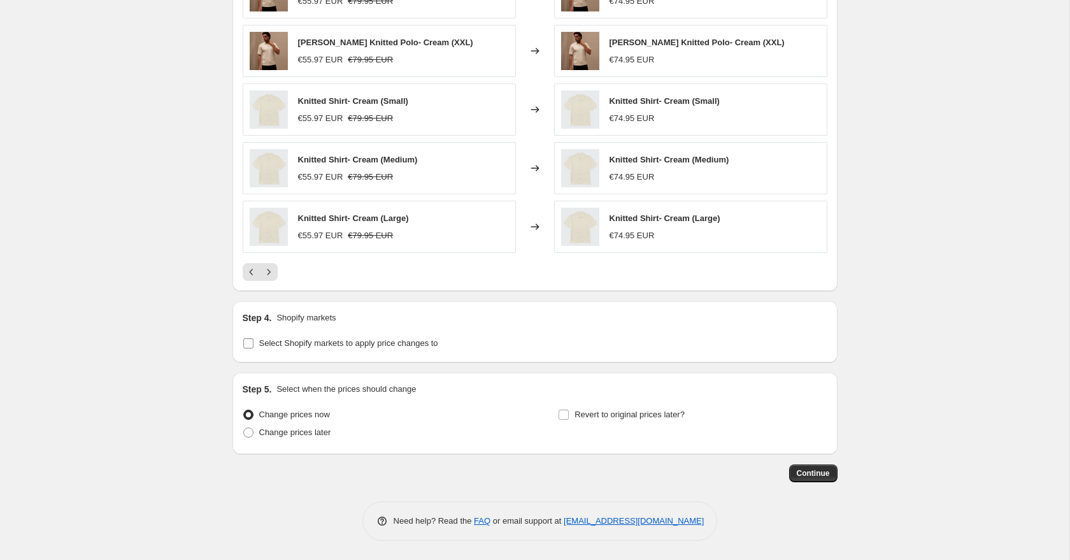
click at [244, 339] on input "Select Shopify markets to apply price changes to" at bounding box center [248, 343] width 10 height 10
checkbox input "true"
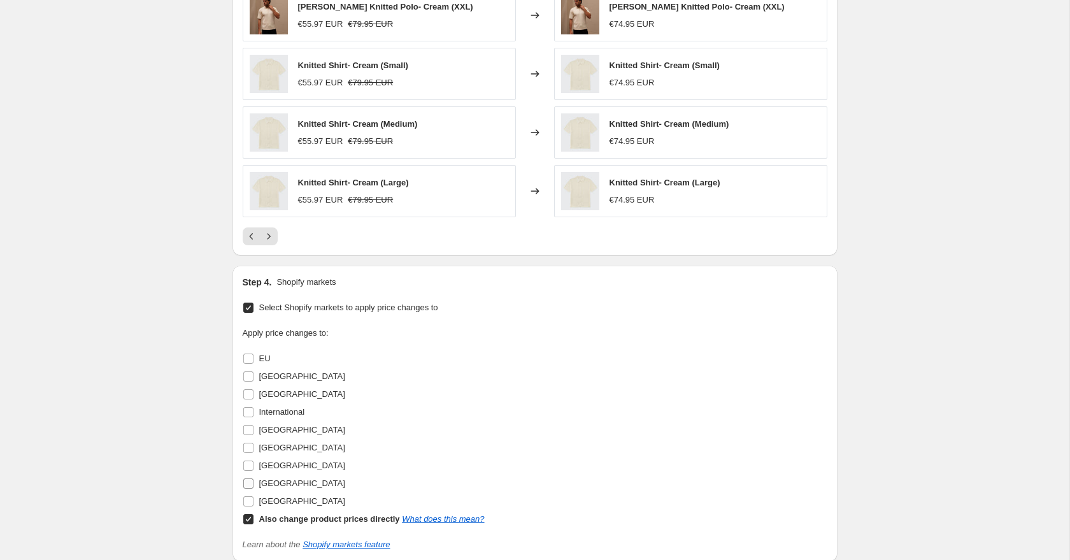
scroll to position [810, 0]
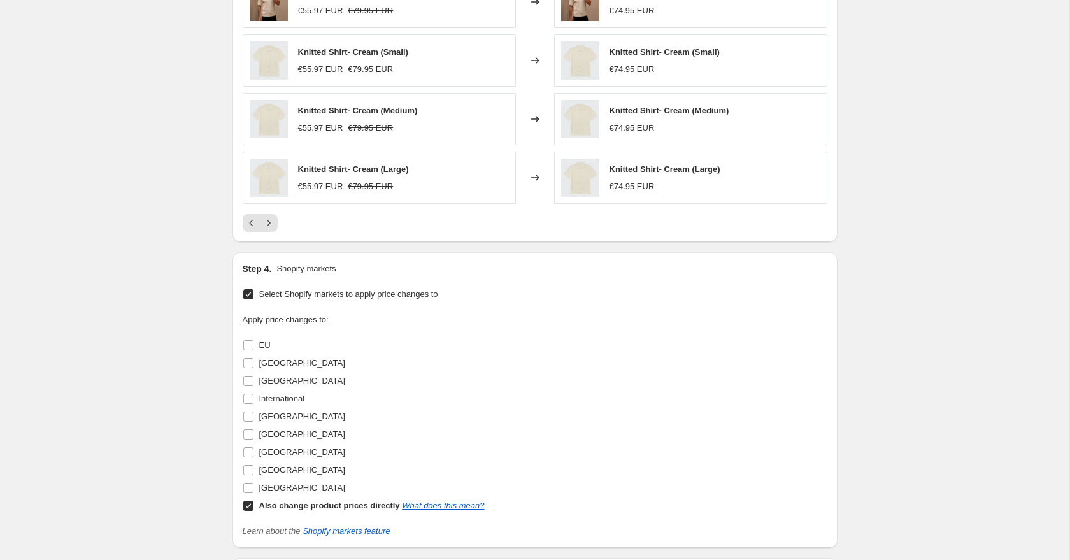
click at [250, 507] on input "Also change product prices directly What does this mean?" at bounding box center [248, 505] width 10 height 10
checkbox input "false"
click at [251, 414] on input "[GEOGRAPHIC_DATA]" at bounding box center [248, 416] width 10 height 10
checkbox input "true"
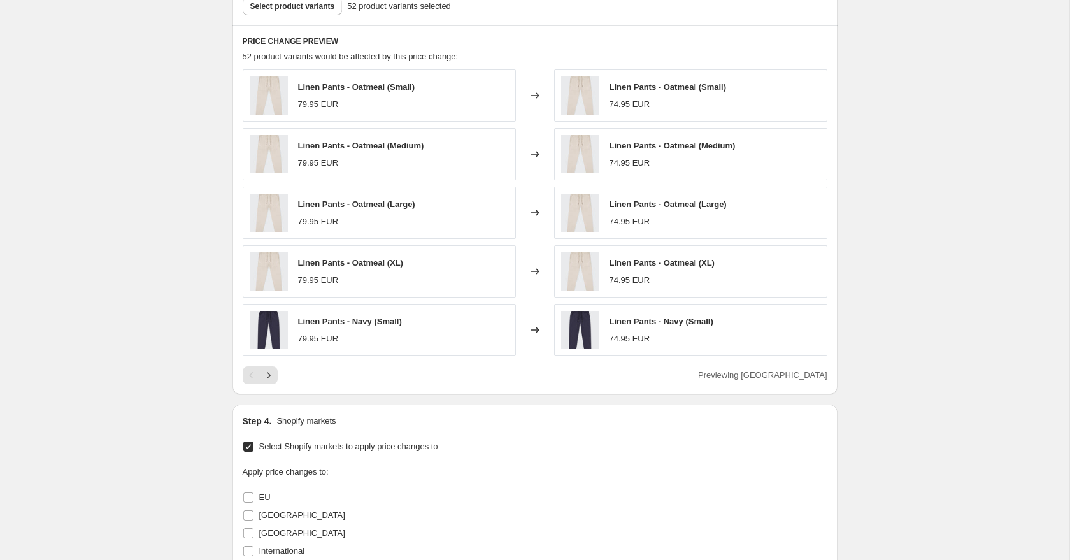
scroll to position [644, 0]
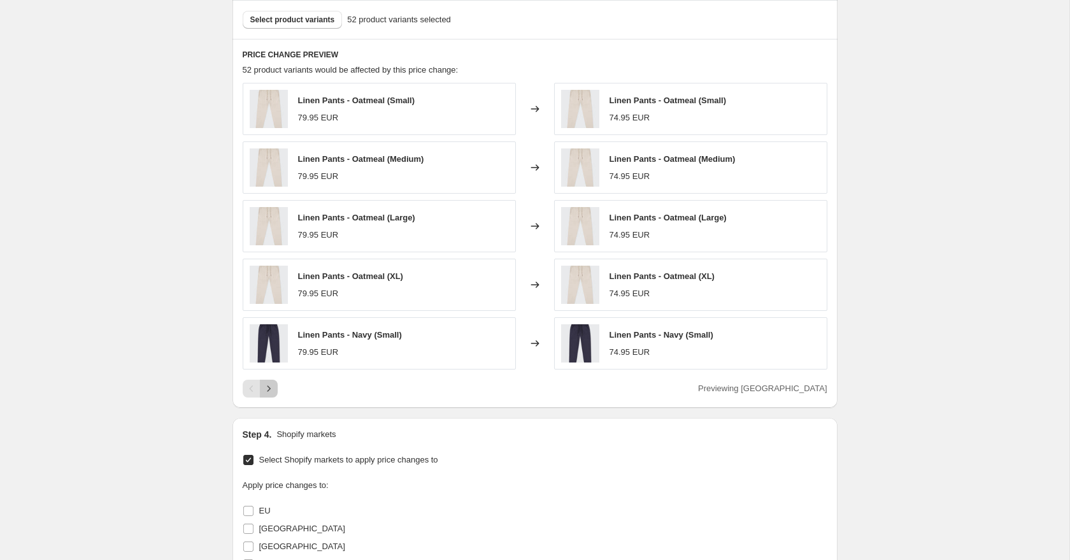
click at [274, 389] on icon "Next" at bounding box center [268, 388] width 13 height 13
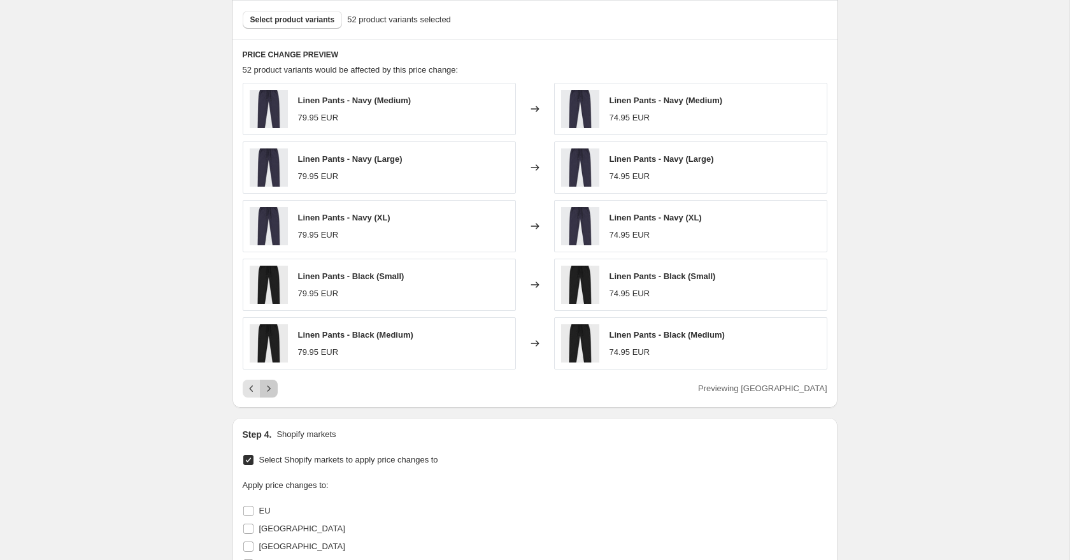
click at [274, 389] on icon "Next" at bounding box center [268, 388] width 13 height 13
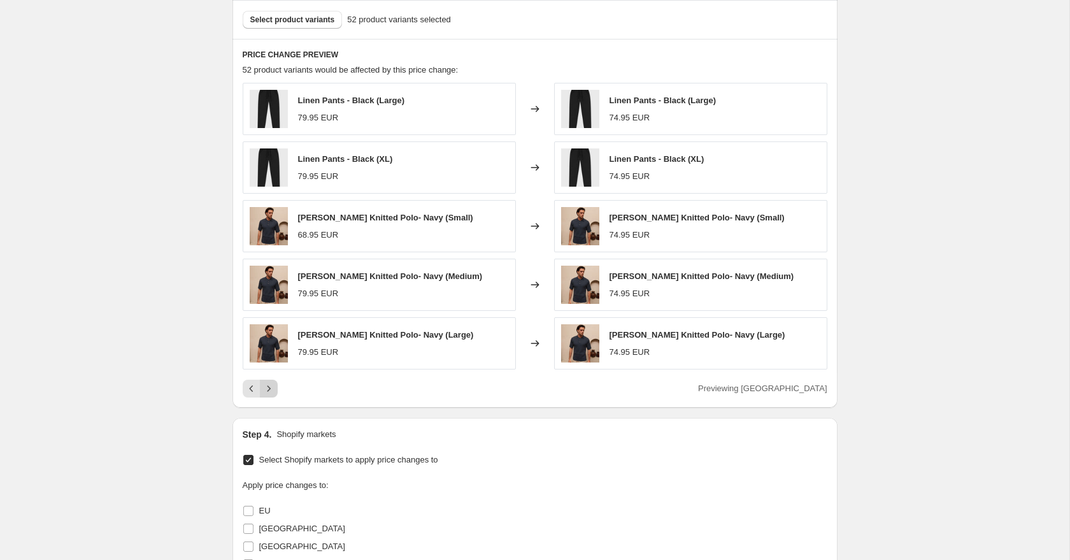
click at [274, 389] on icon "Next" at bounding box center [268, 388] width 13 height 13
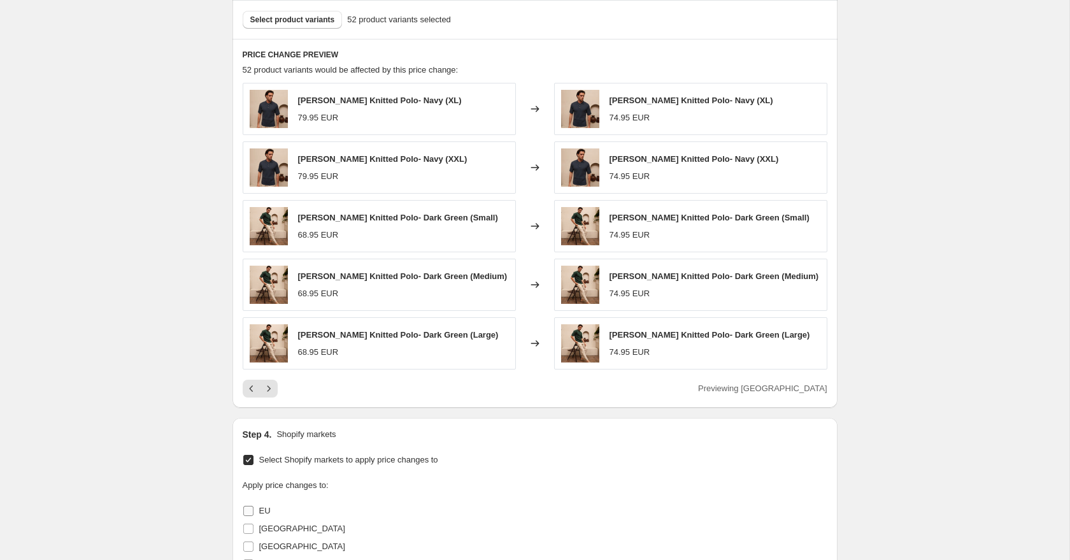
click at [250, 513] on input "EU" at bounding box center [248, 511] width 10 height 10
checkbox input "true"
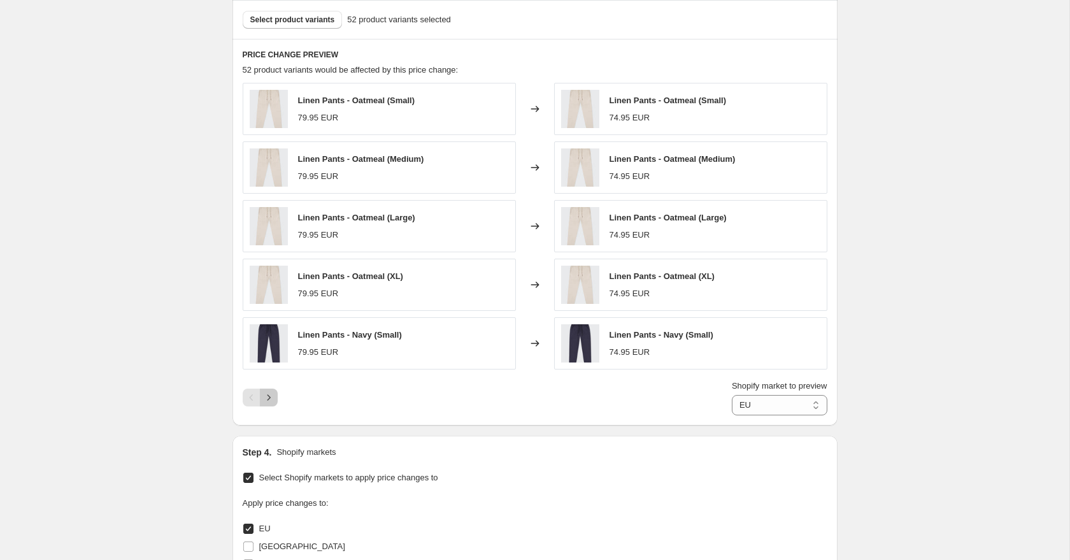
click at [273, 400] on icon "Next" at bounding box center [268, 397] width 13 height 13
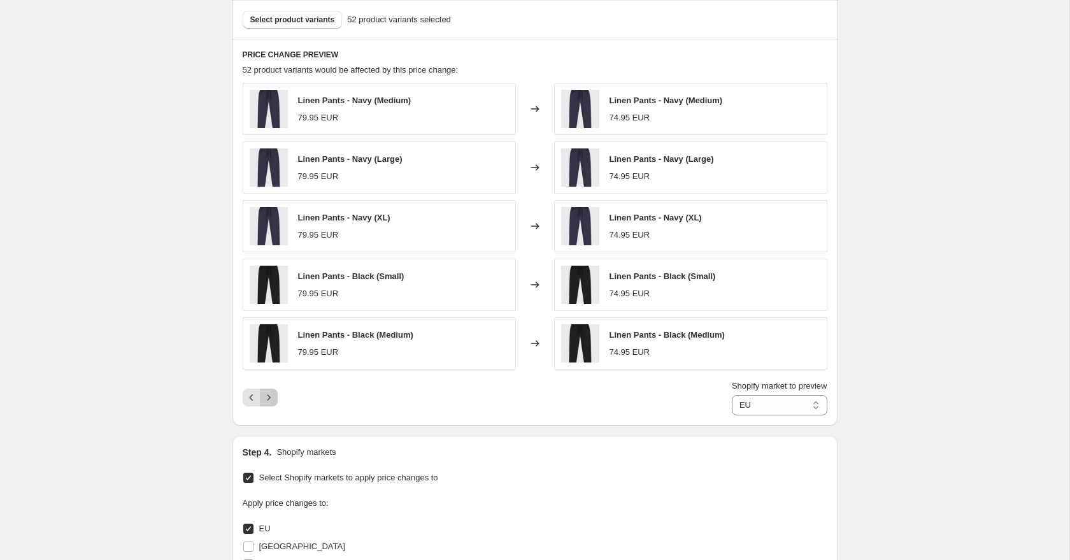
click at [273, 400] on icon "Next" at bounding box center [268, 397] width 13 height 13
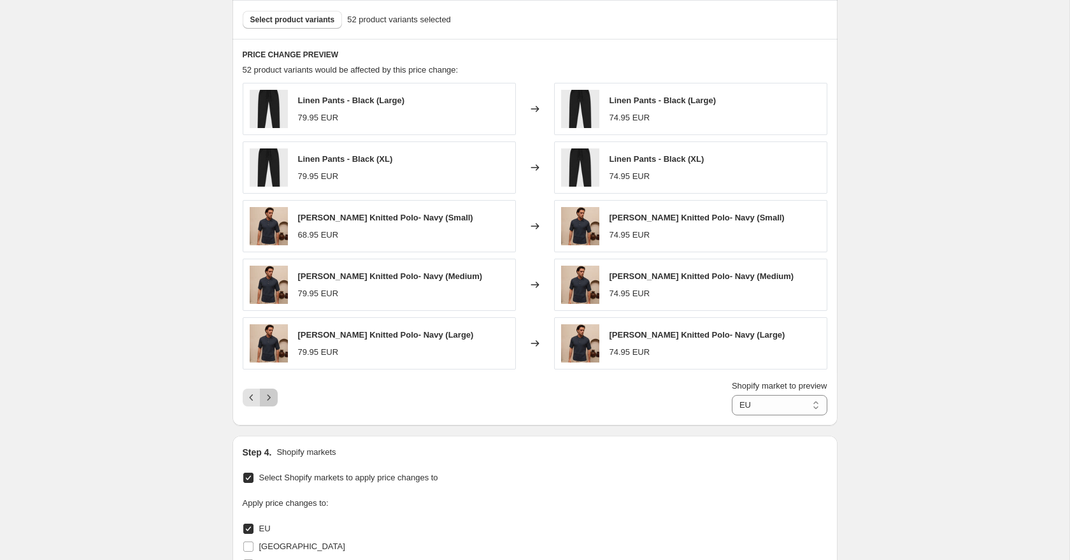
click at [273, 400] on icon "Next" at bounding box center [268, 397] width 13 height 13
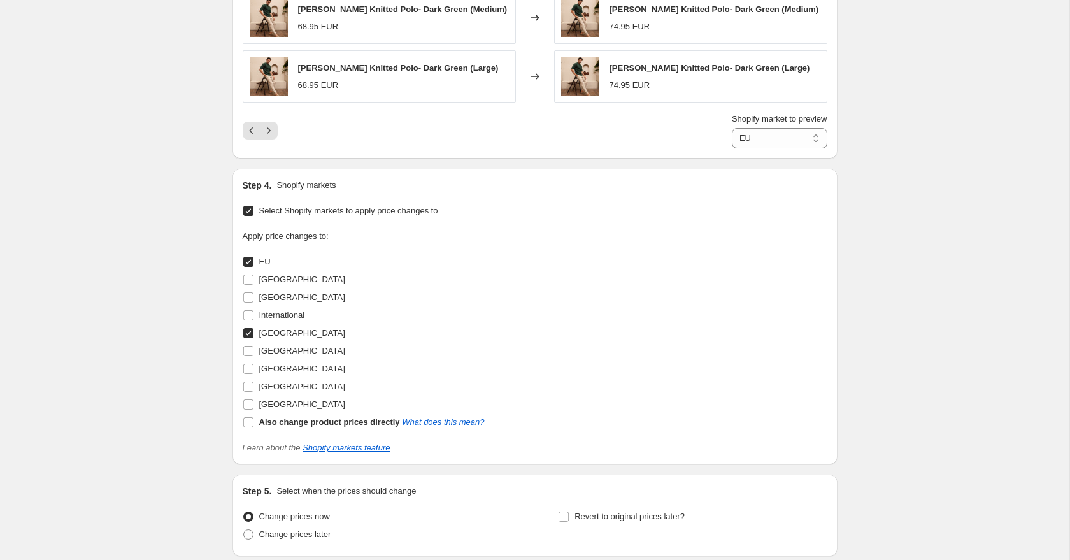
scroll to position [925, 0]
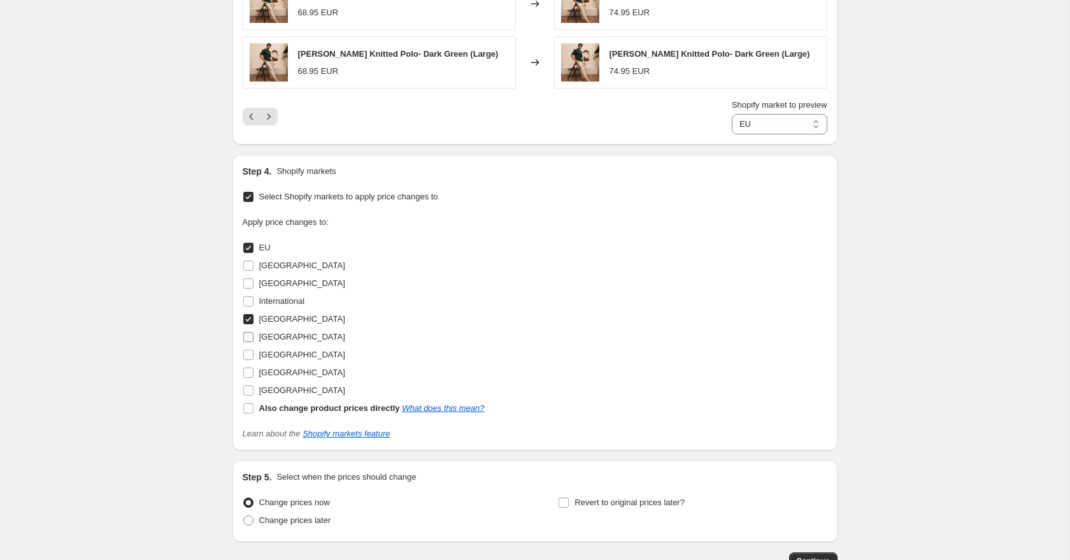
click at [250, 335] on input "[GEOGRAPHIC_DATA]" at bounding box center [248, 337] width 10 height 10
checkbox input "true"
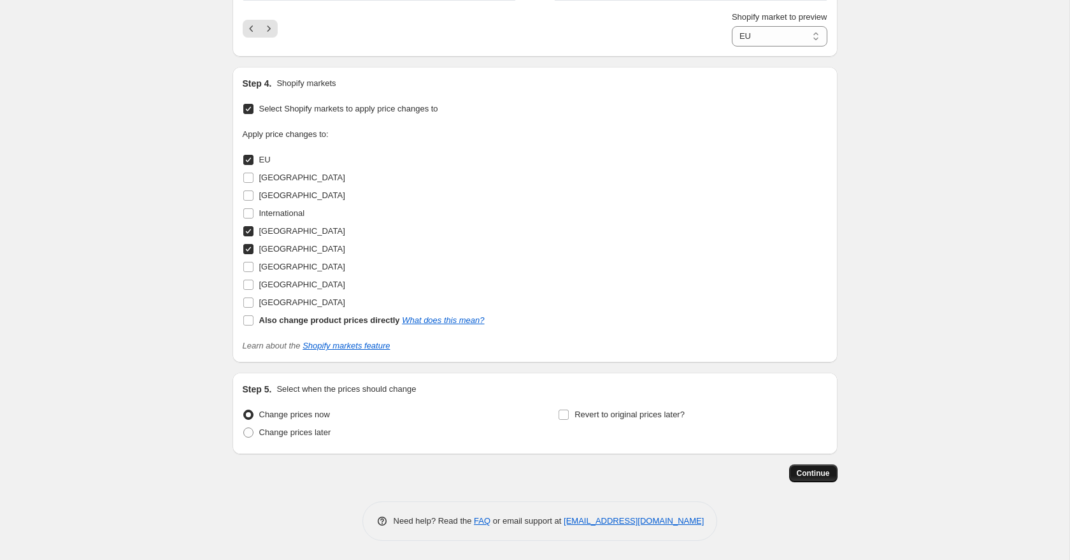
click at [829, 472] on span "Continue" at bounding box center [812, 473] width 33 height 10
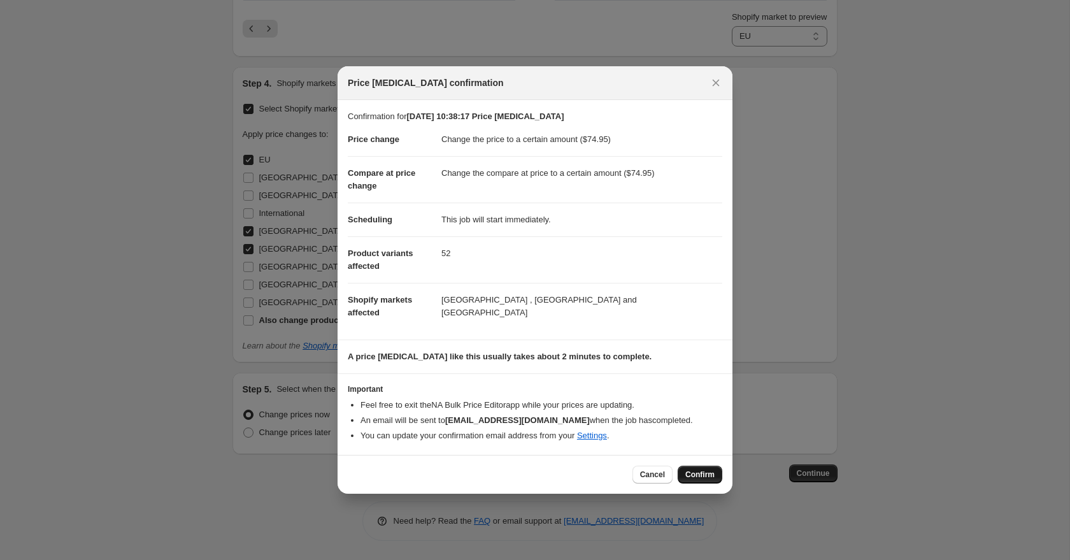
click at [702, 483] on button "Confirm" at bounding box center [699, 474] width 45 height 18
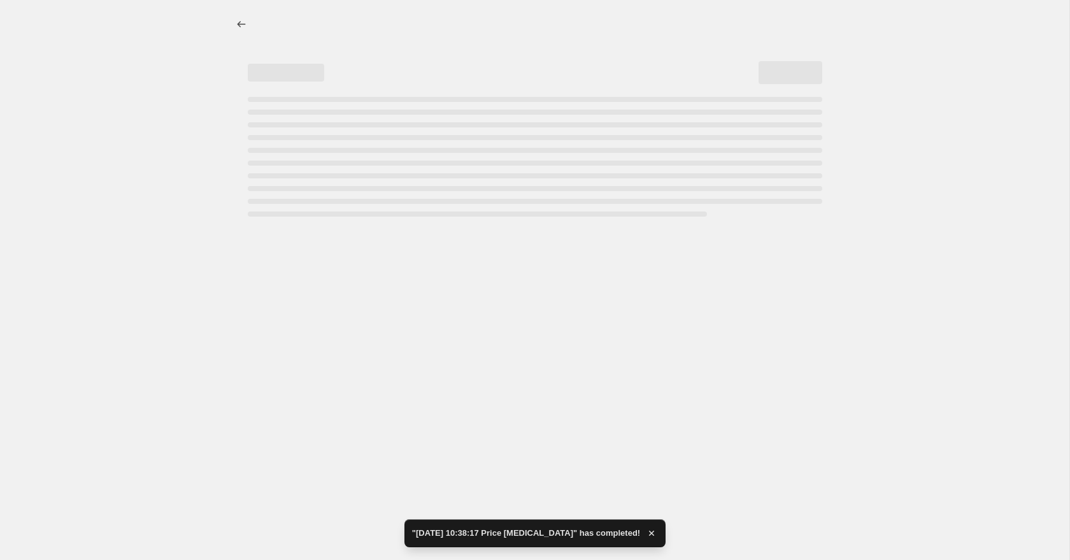
select select "to"
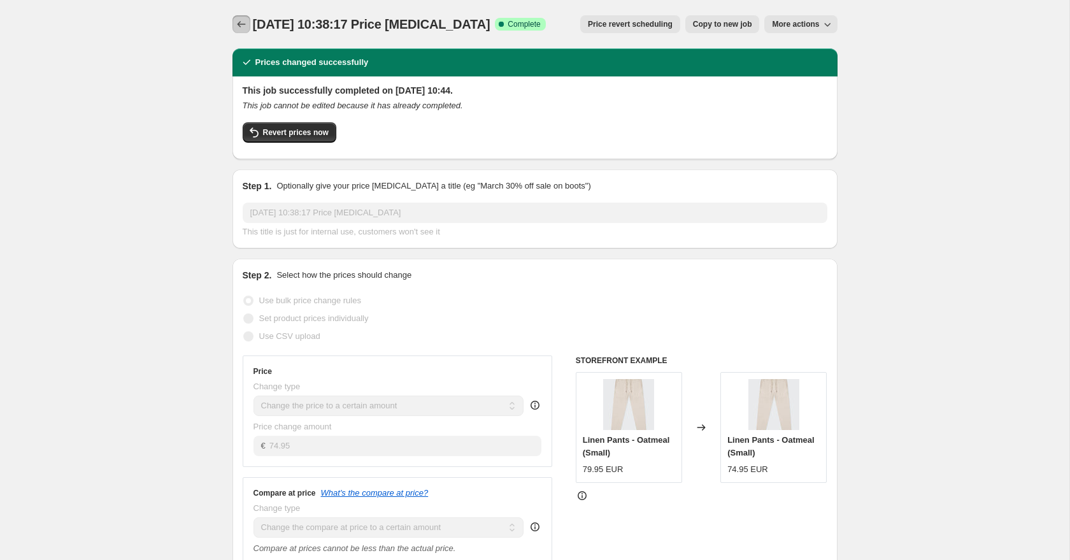
click at [241, 24] on icon "Price change jobs" at bounding box center [241, 24] width 13 height 13
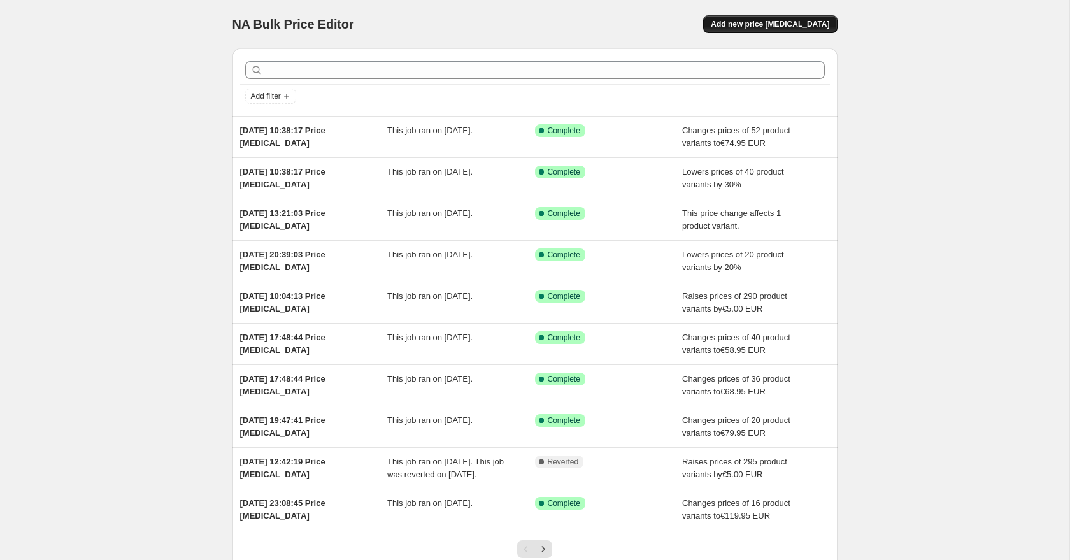
click at [746, 25] on span "Add new price [MEDICAL_DATA]" at bounding box center [770, 24] width 118 height 10
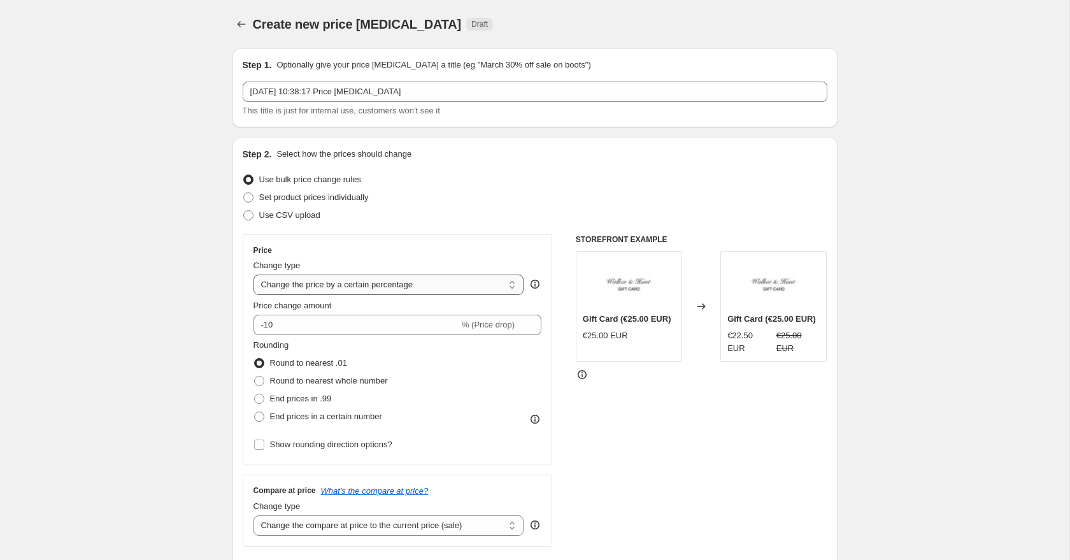
click at [323, 281] on select "Change the price to a certain amount Change the price by a certain amount Chang…" at bounding box center [388, 284] width 271 height 20
select select "to"
click at [253, 274] on select "Change the price to a certain amount Change the price by a certain amount Chang…" at bounding box center [388, 284] width 271 height 20
type input "80.00"
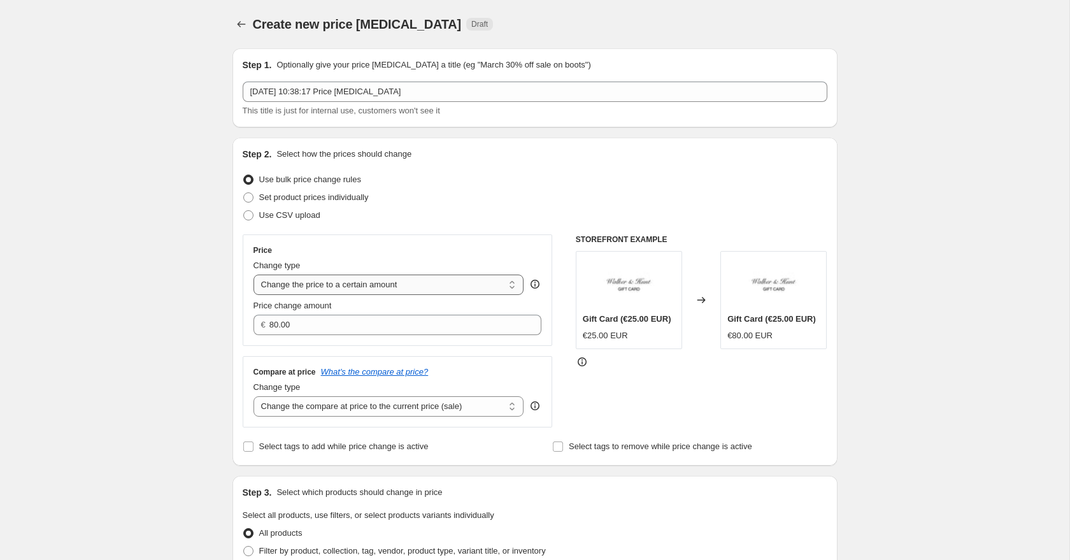
click at [334, 283] on select "Change the price to a certain amount Change the price by a certain amount Chang…" at bounding box center [388, 284] width 271 height 20
select select "percentage"
click at [253, 274] on select "Change the price to a certain amount Change the price by a certain amount Chang…" at bounding box center [388, 284] width 271 height 20
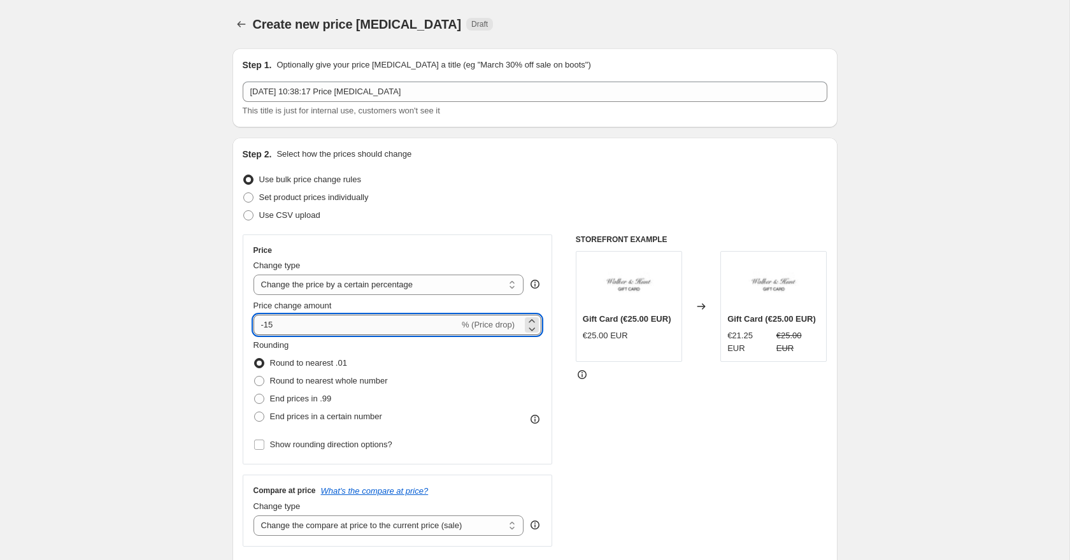
drag, startPoint x: 305, startPoint y: 325, endPoint x: 271, endPoint y: 325, distance: 33.7
click at [272, 325] on input "-15" at bounding box center [356, 325] width 206 height 20
type input "-1"
type input "-30"
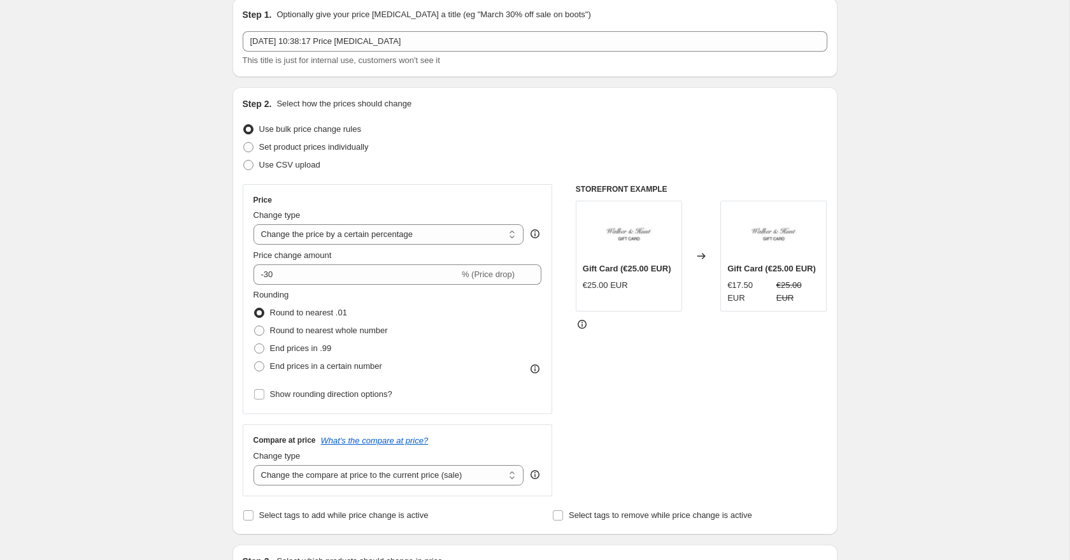
scroll to position [51, 0]
click at [291, 469] on select "Change the compare at price to the current price (sale) Change the compare at p…" at bounding box center [388, 474] width 271 height 20
select select "no_change"
click at [253, 464] on select "Change the compare at price to the current price (sale) Change the compare at p…" at bounding box center [388, 474] width 271 height 20
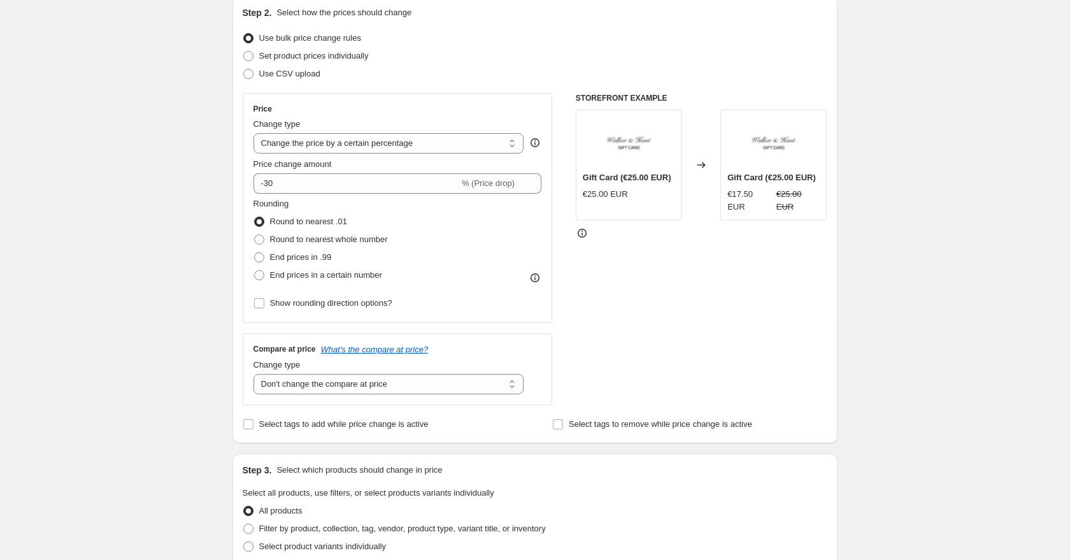
scroll to position [232, 0]
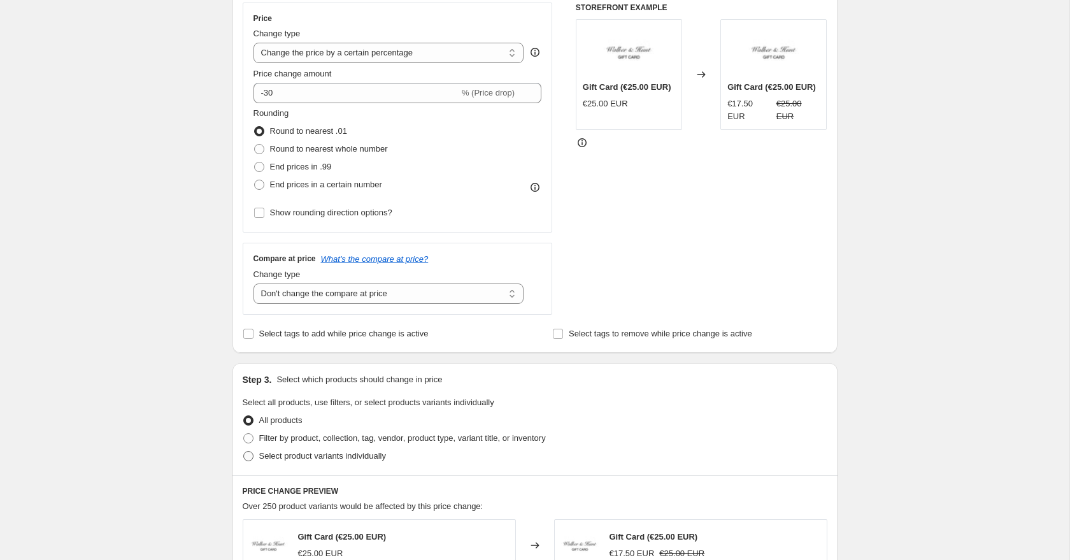
click at [249, 453] on span at bounding box center [248, 456] width 10 height 10
click at [244, 451] on input "Select product variants individually" at bounding box center [243, 451] width 1 height 1
radio input "true"
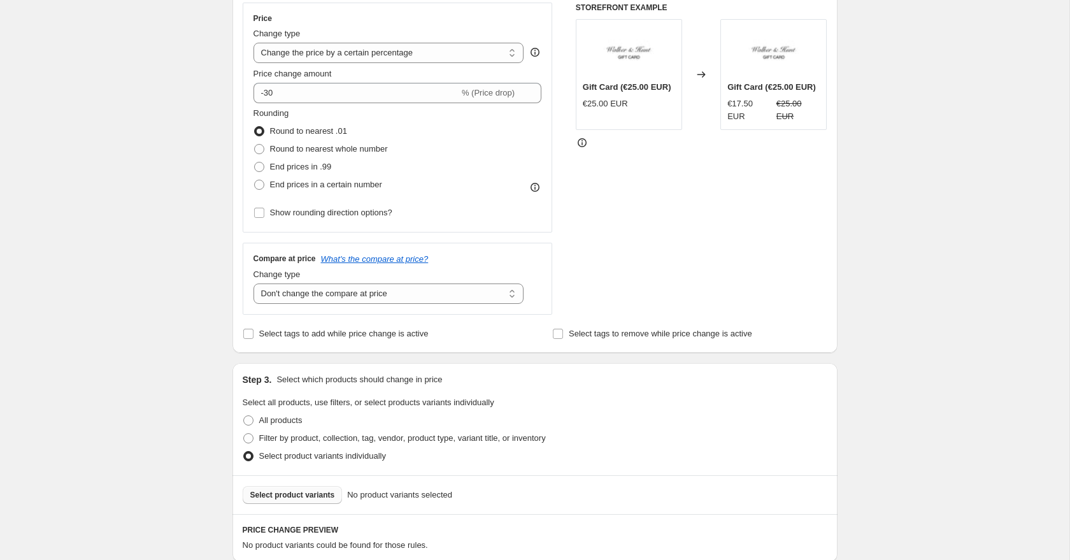
click at [295, 500] on button "Select product variants" at bounding box center [293, 495] width 100 height 18
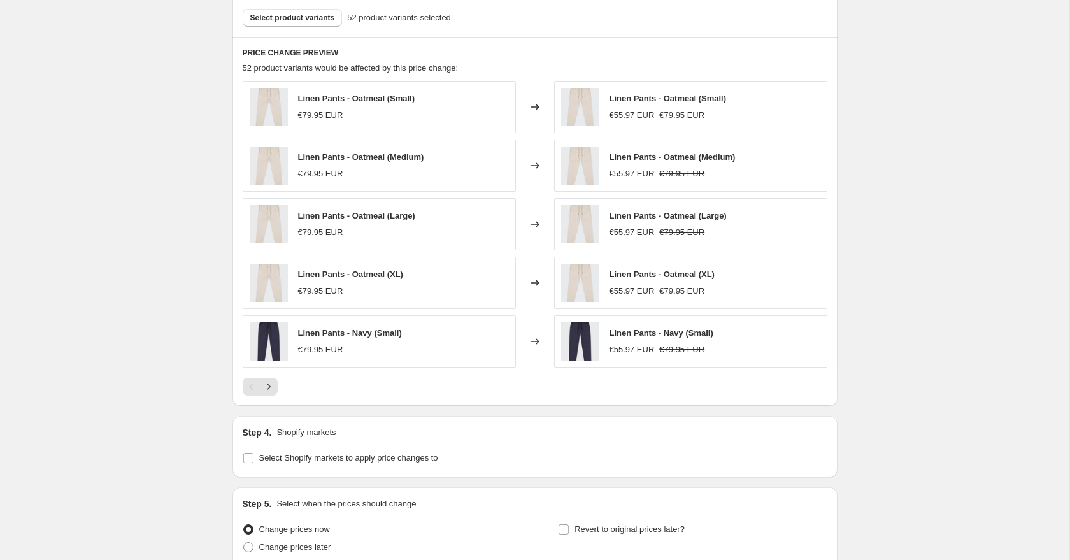
scroll to position [725, 0]
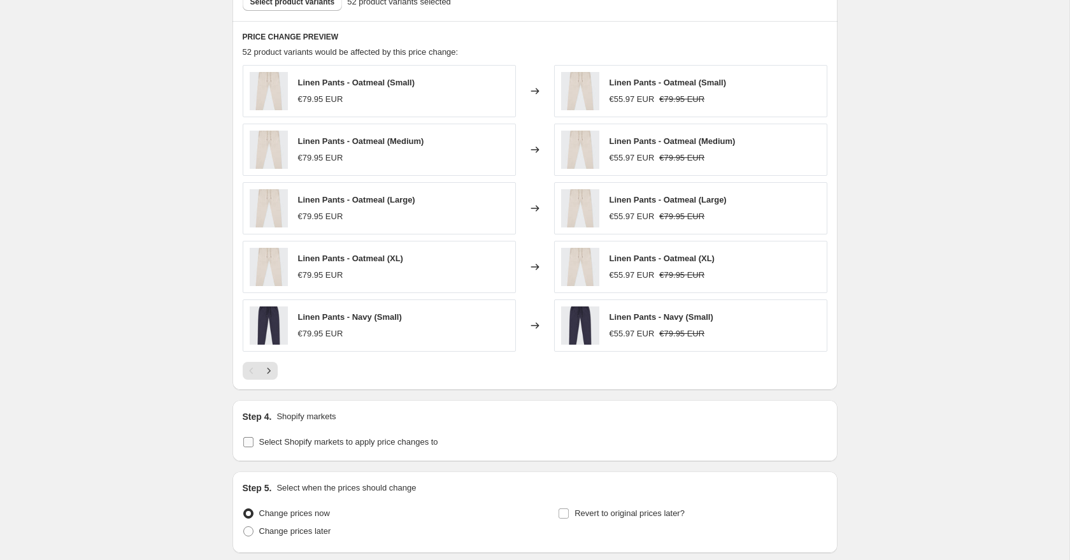
click at [251, 441] on input "Select Shopify markets to apply price changes to" at bounding box center [248, 442] width 10 height 10
checkbox input "true"
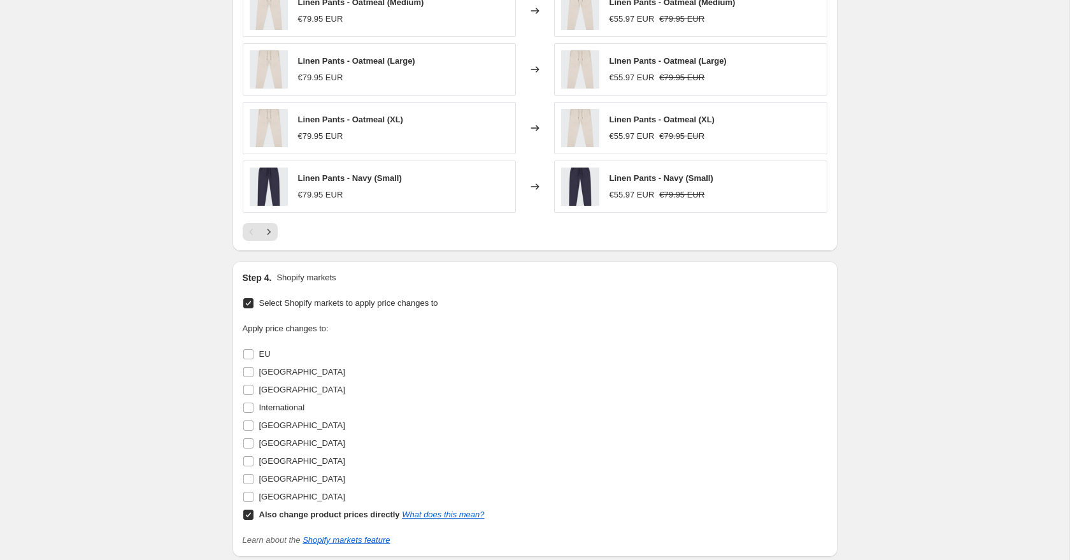
scroll to position [913, 0]
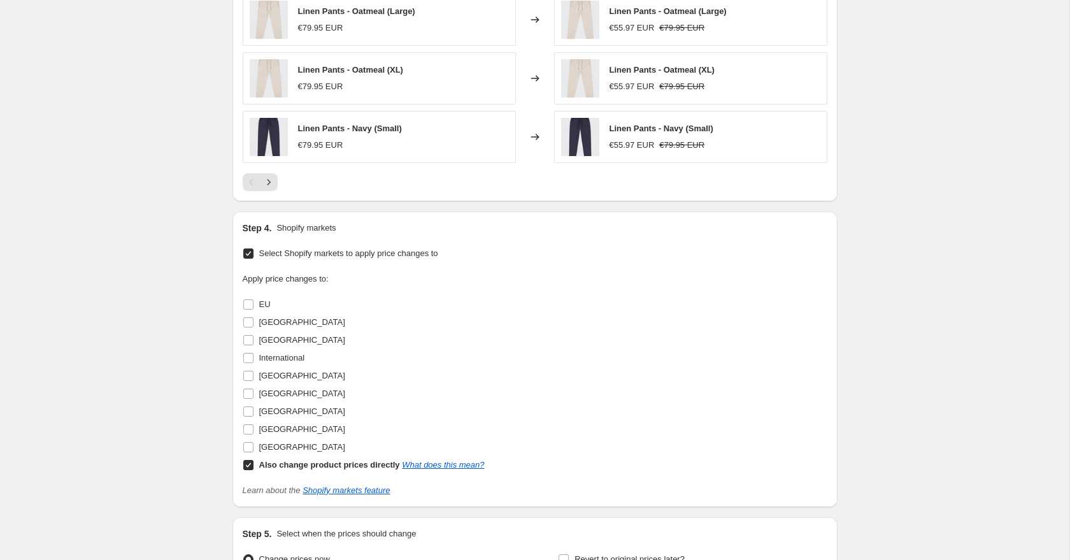
click at [251, 463] on input "Also change product prices directly What does this mean?" at bounding box center [248, 465] width 10 height 10
checkbox input "false"
click at [250, 306] on input "EU" at bounding box center [248, 304] width 10 height 10
checkbox input "true"
click at [250, 376] on input "[GEOGRAPHIC_DATA]" at bounding box center [248, 376] width 10 height 10
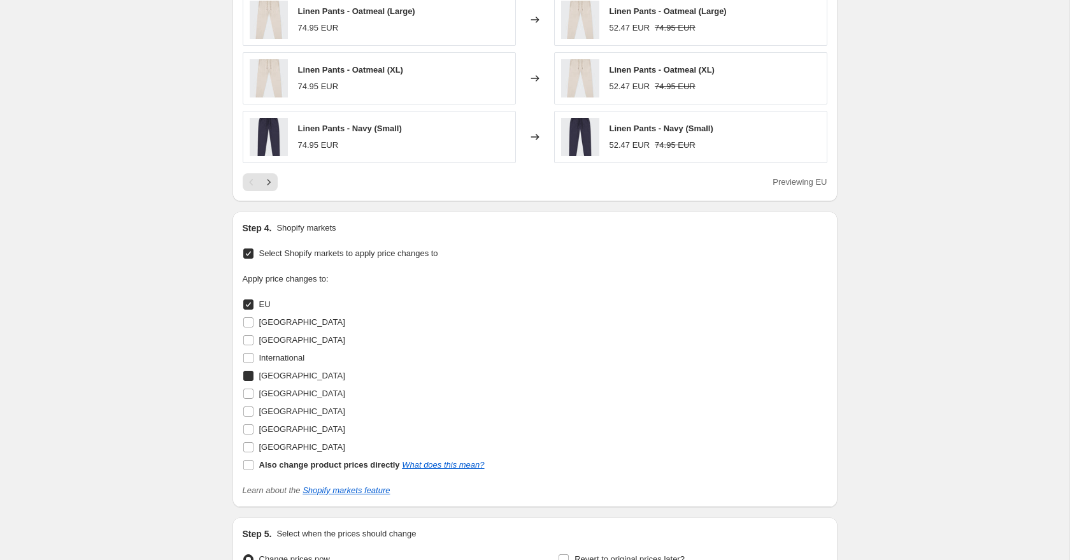
checkbox input "true"
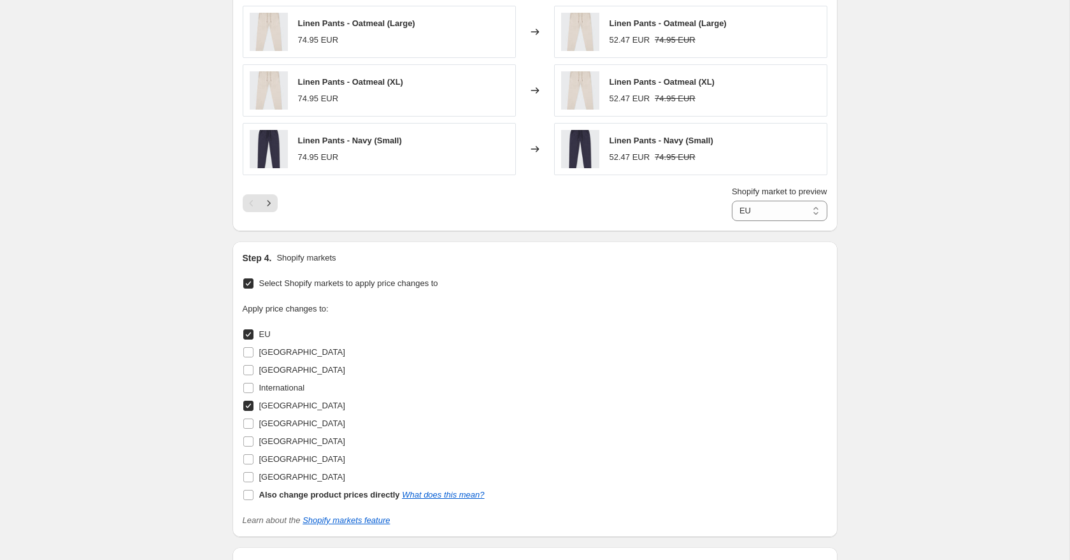
scroll to position [807, 0]
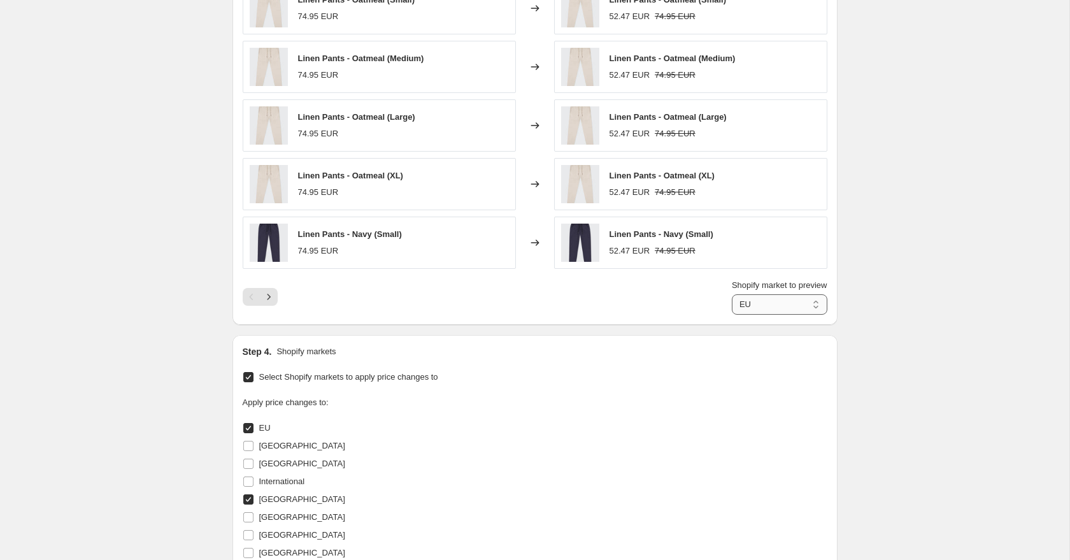
click at [780, 304] on select "EU [GEOGRAPHIC_DATA]" at bounding box center [779, 304] width 95 height 20
select select "20611170"
click at [732, 294] on select "EU [GEOGRAPHIC_DATA]" at bounding box center [779, 304] width 95 height 20
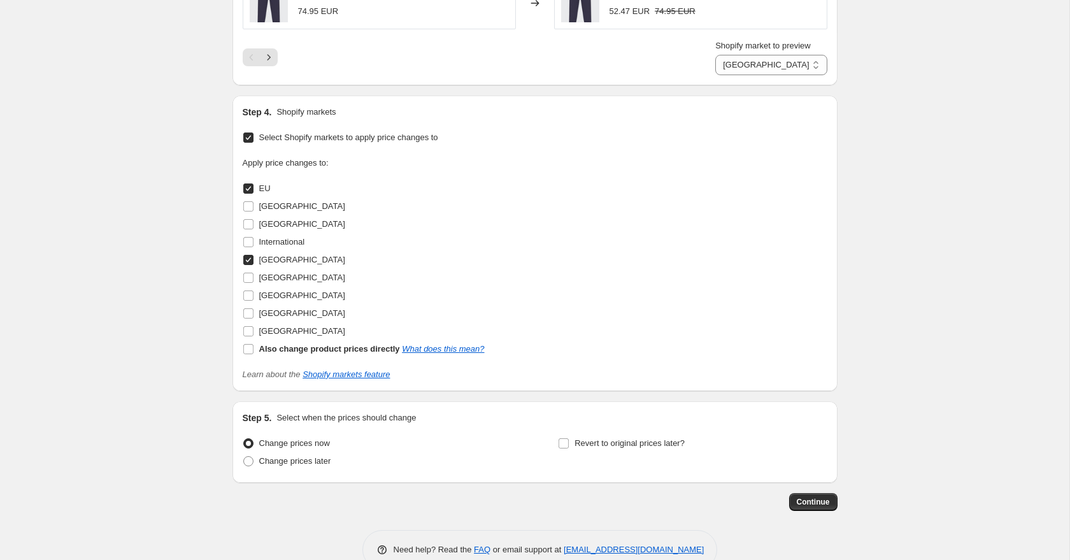
scroll to position [1075, 0]
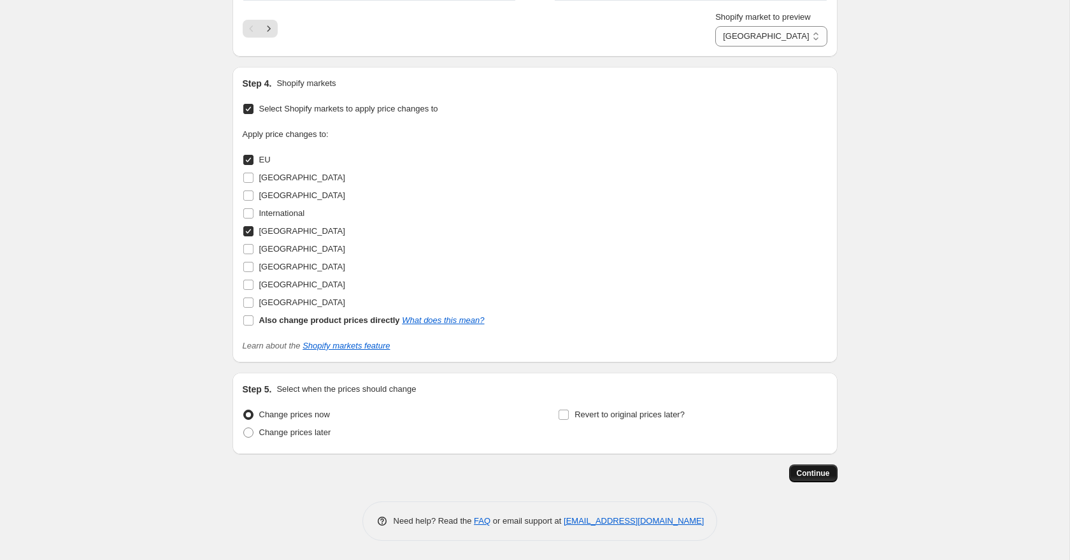
click at [827, 472] on span "Continue" at bounding box center [812, 473] width 33 height 10
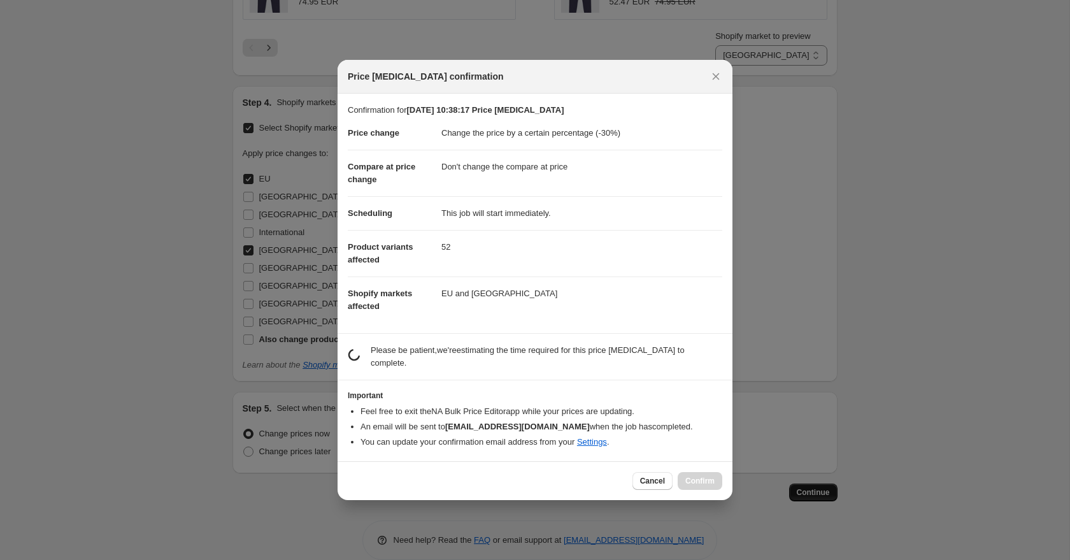
scroll to position [0, 0]
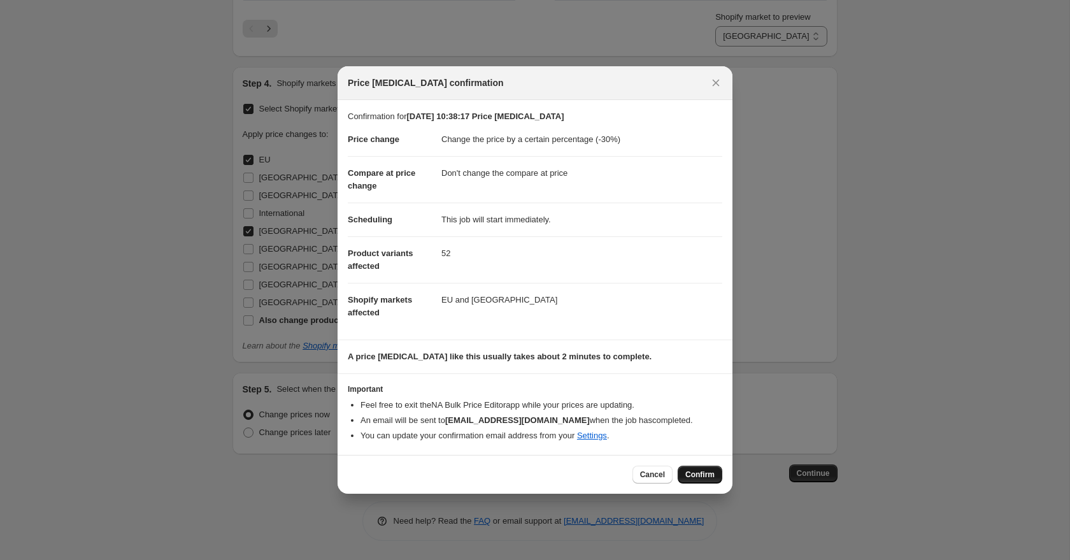
click at [711, 479] on span "Confirm" at bounding box center [699, 474] width 29 height 10
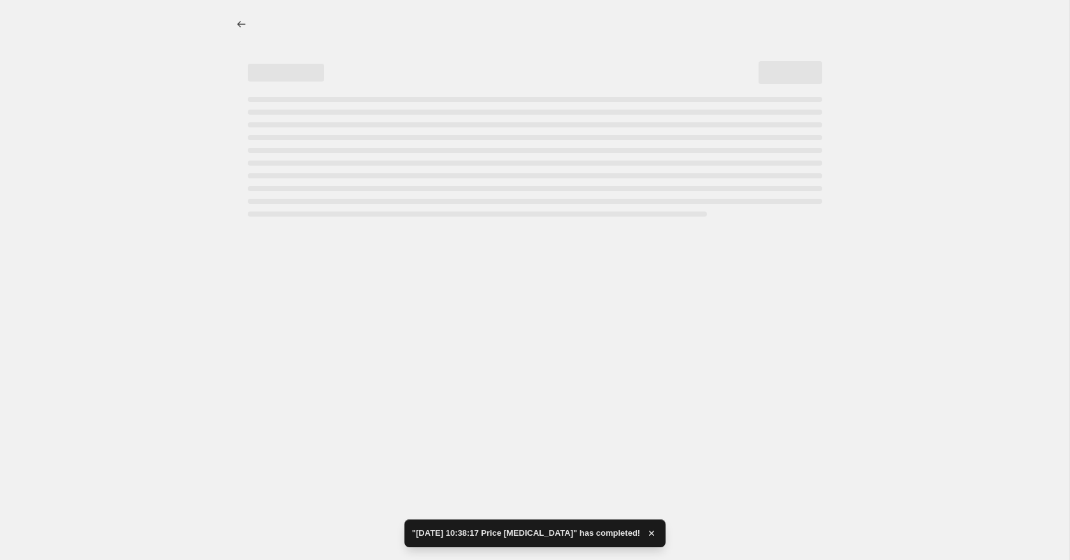
select select "percentage"
select select "no_change"
select select "20611170"
